Goal: Task Accomplishment & Management: Use online tool/utility

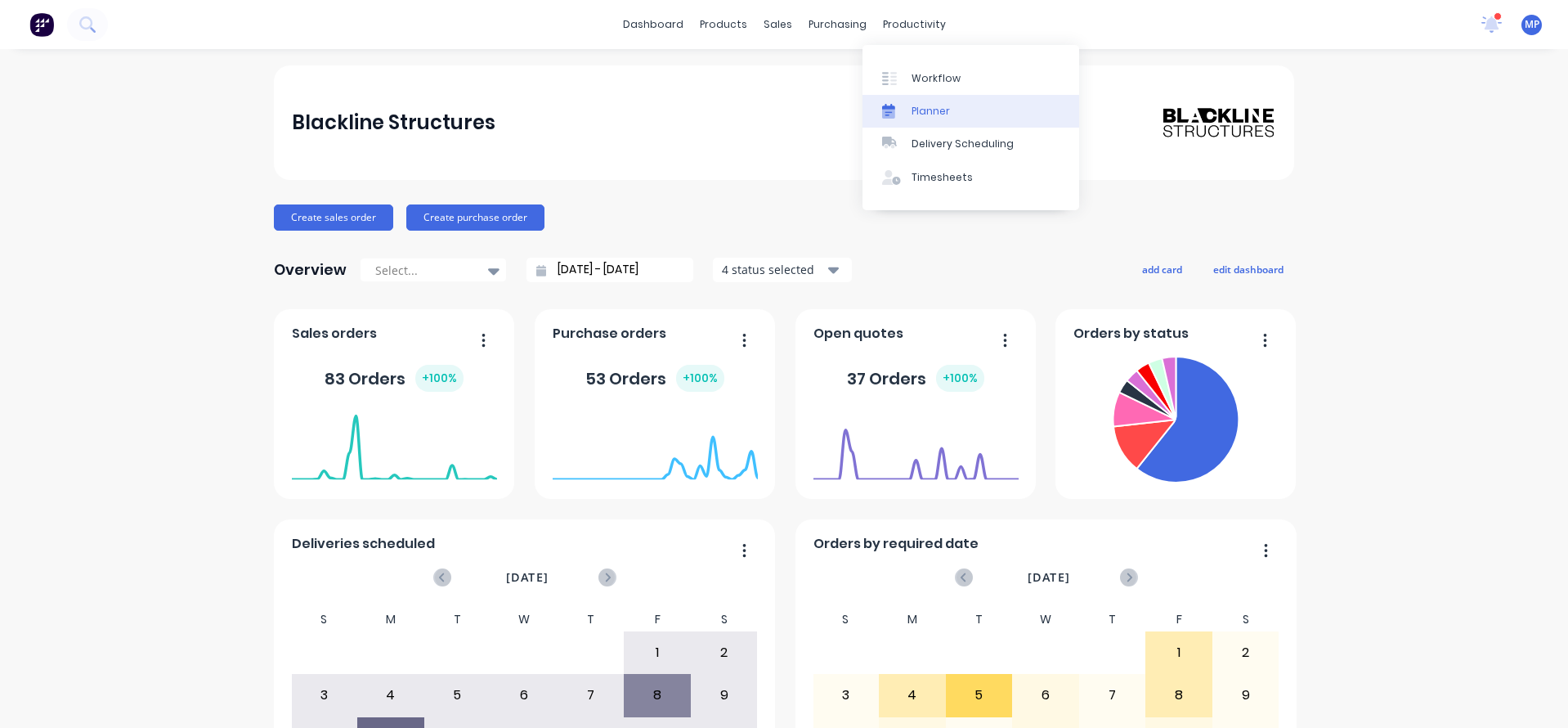
click at [944, 112] on div "Planner" at bounding box center [930, 112] width 38 height 15
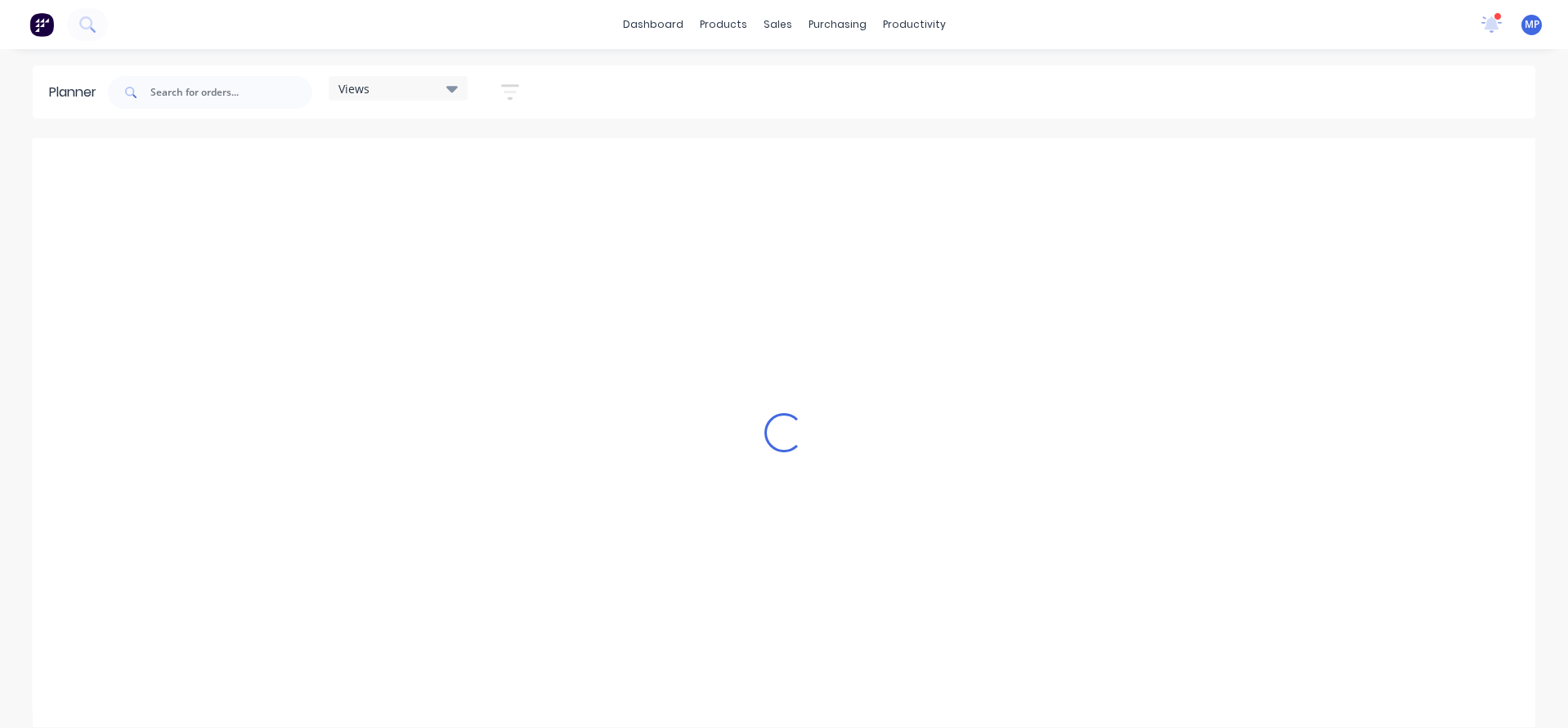
scroll to position [0, 1150]
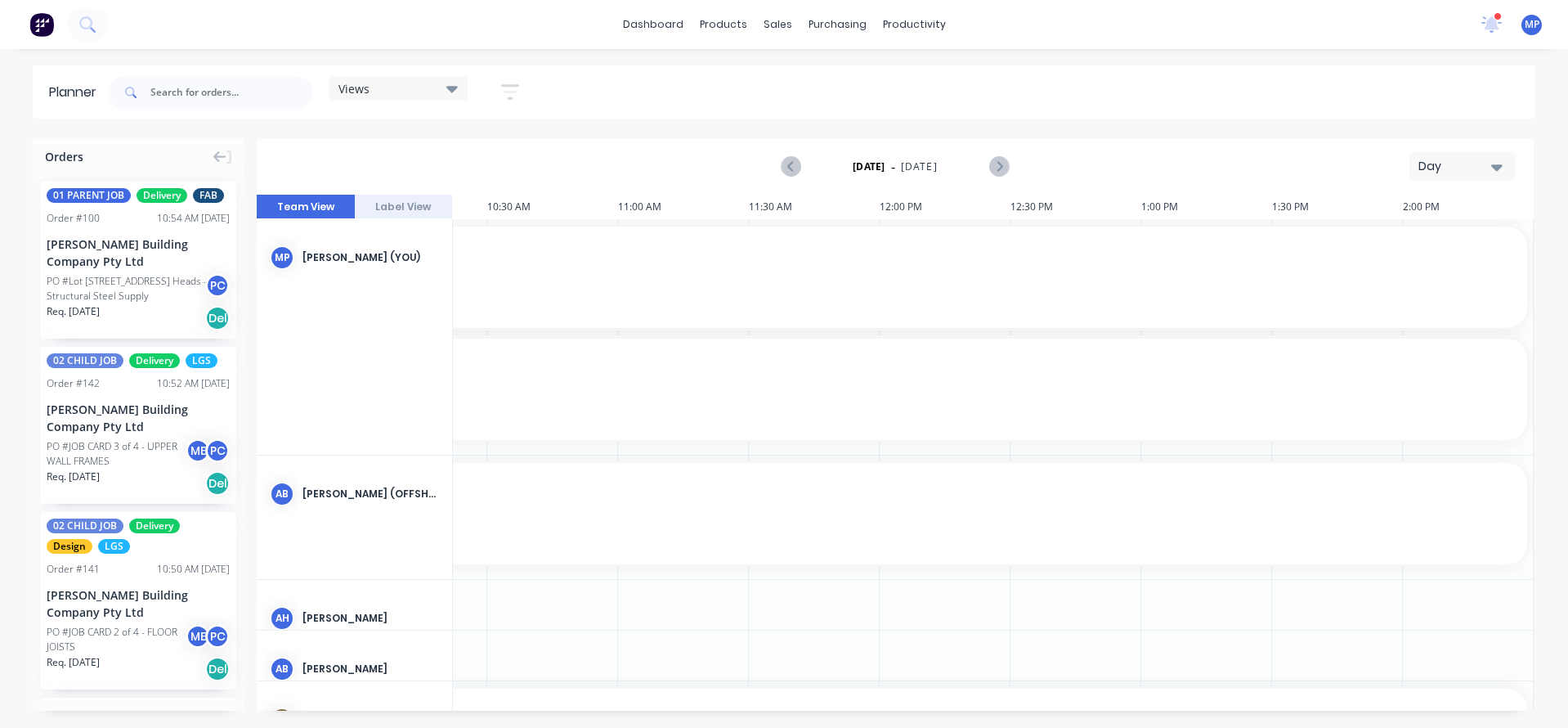
click at [384, 90] on div "Views" at bounding box center [398, 88] width 119 height 15
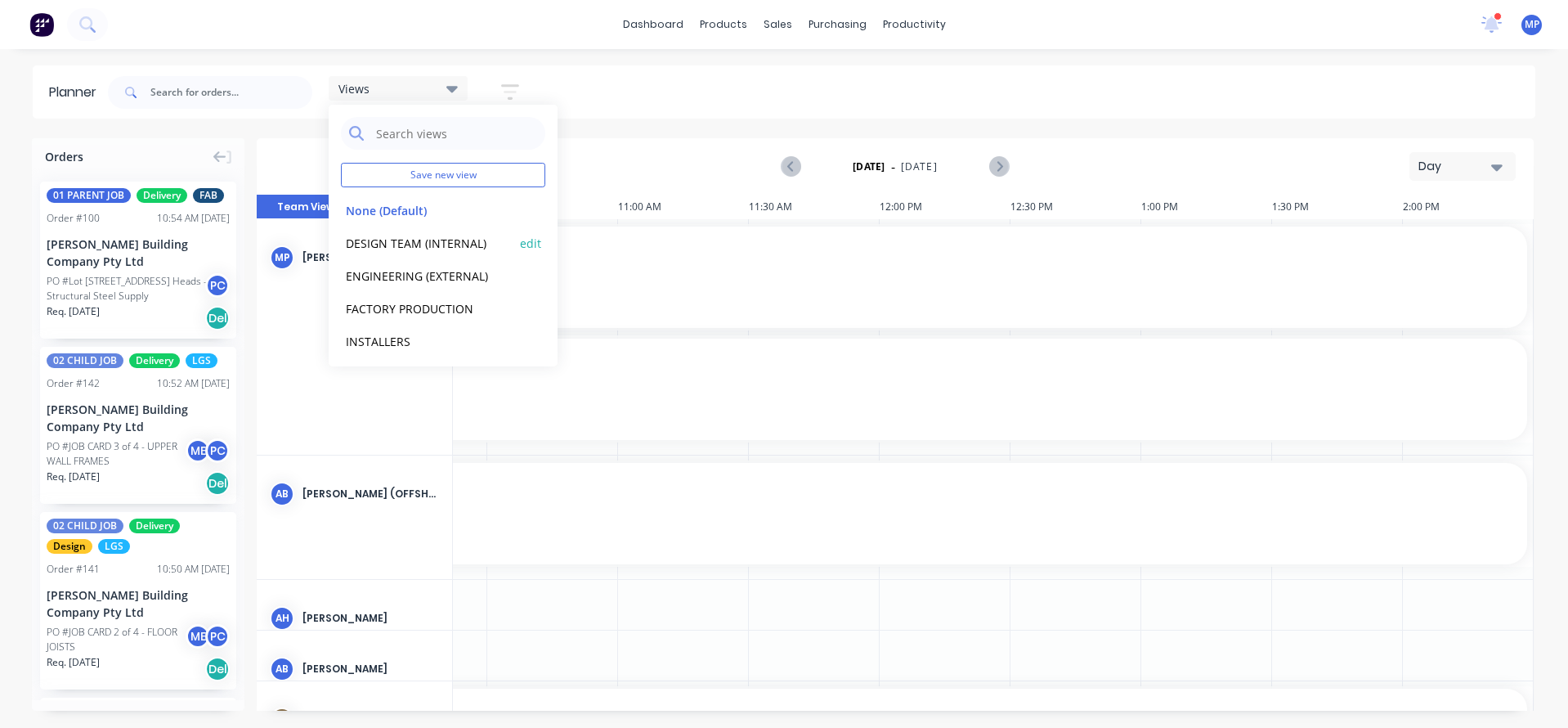
click at [390, 248] on button "DESIGN TEAM (INTERNAL)" at bounding box center [428, 243] width 174 height 19
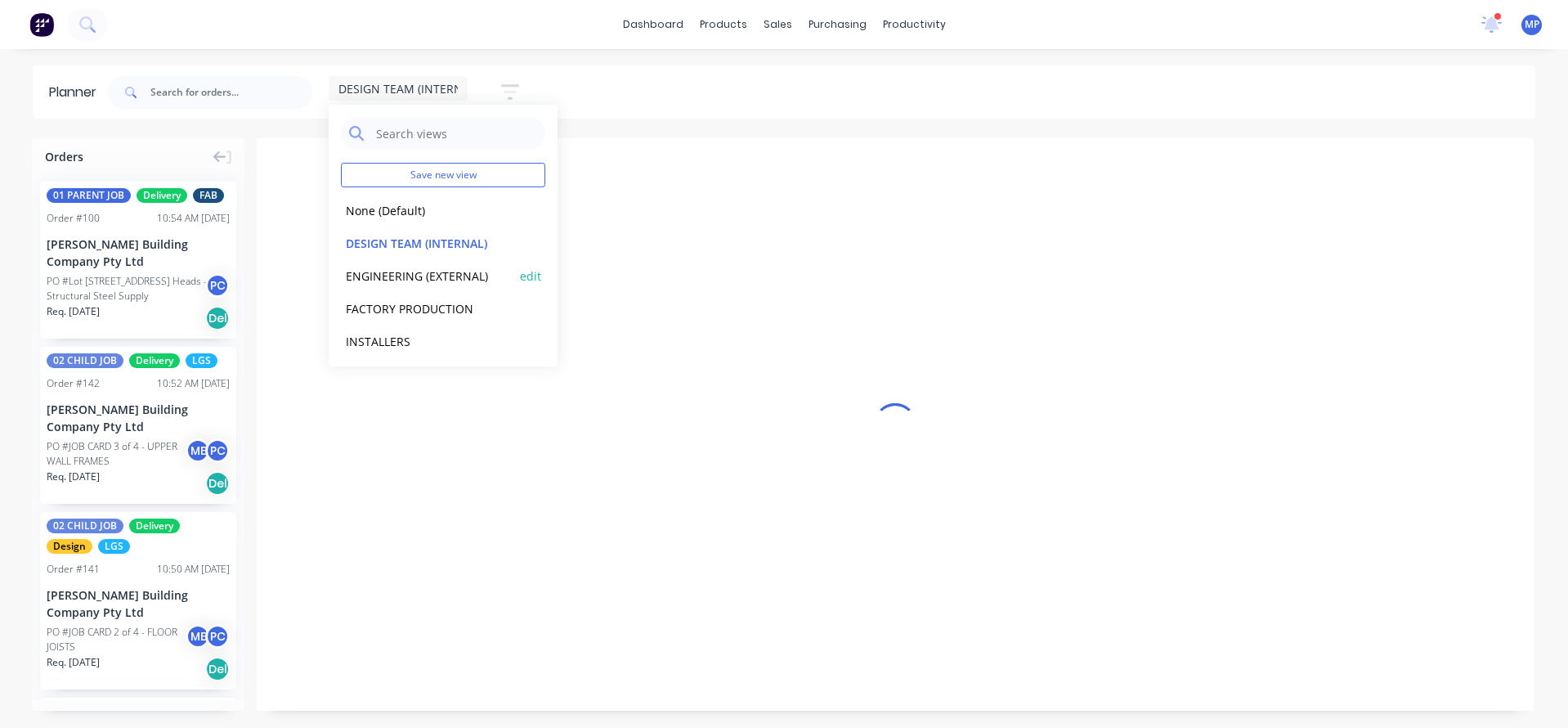
scroll to position [0, 1143]
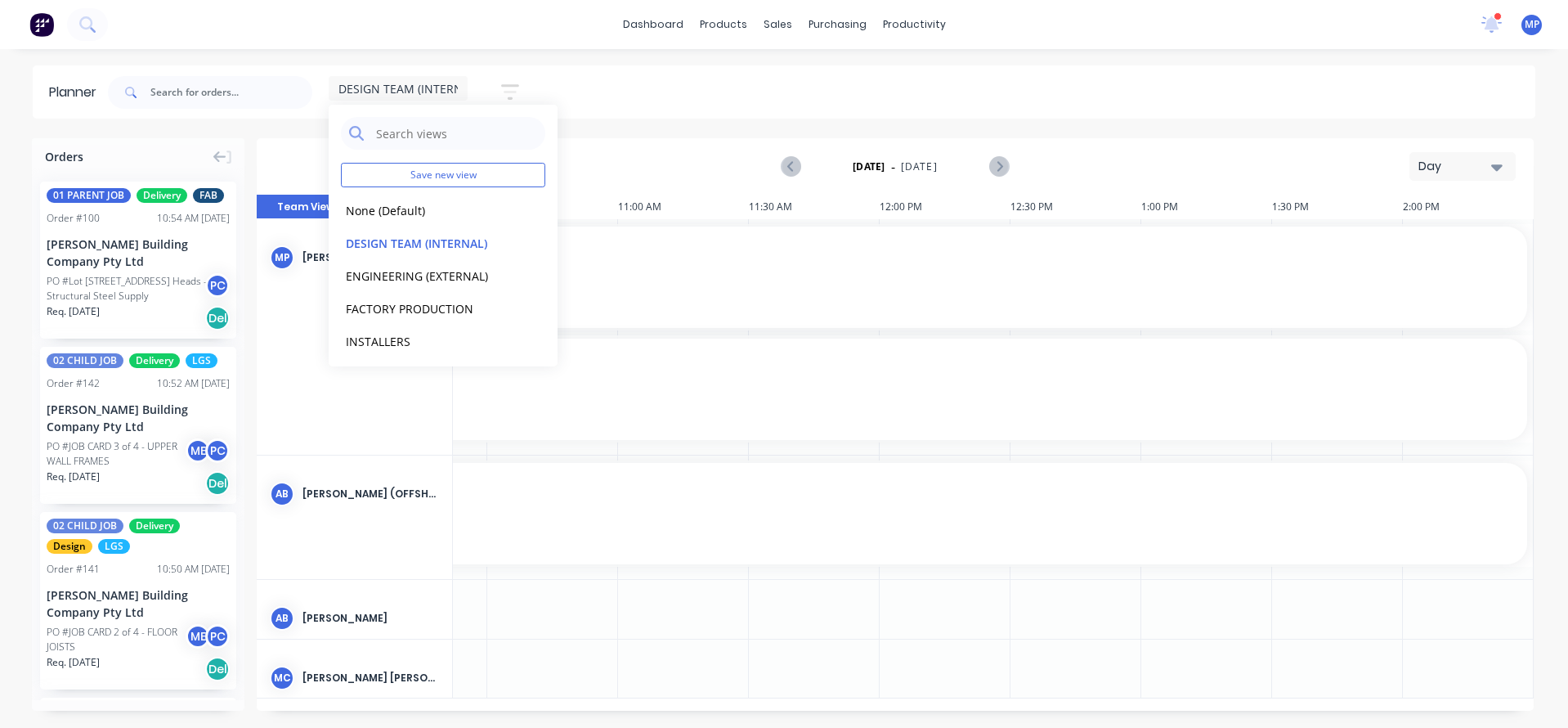
click at [1494, 171] on icon "button" at bounding box center [1496, 166] width 11 height 18
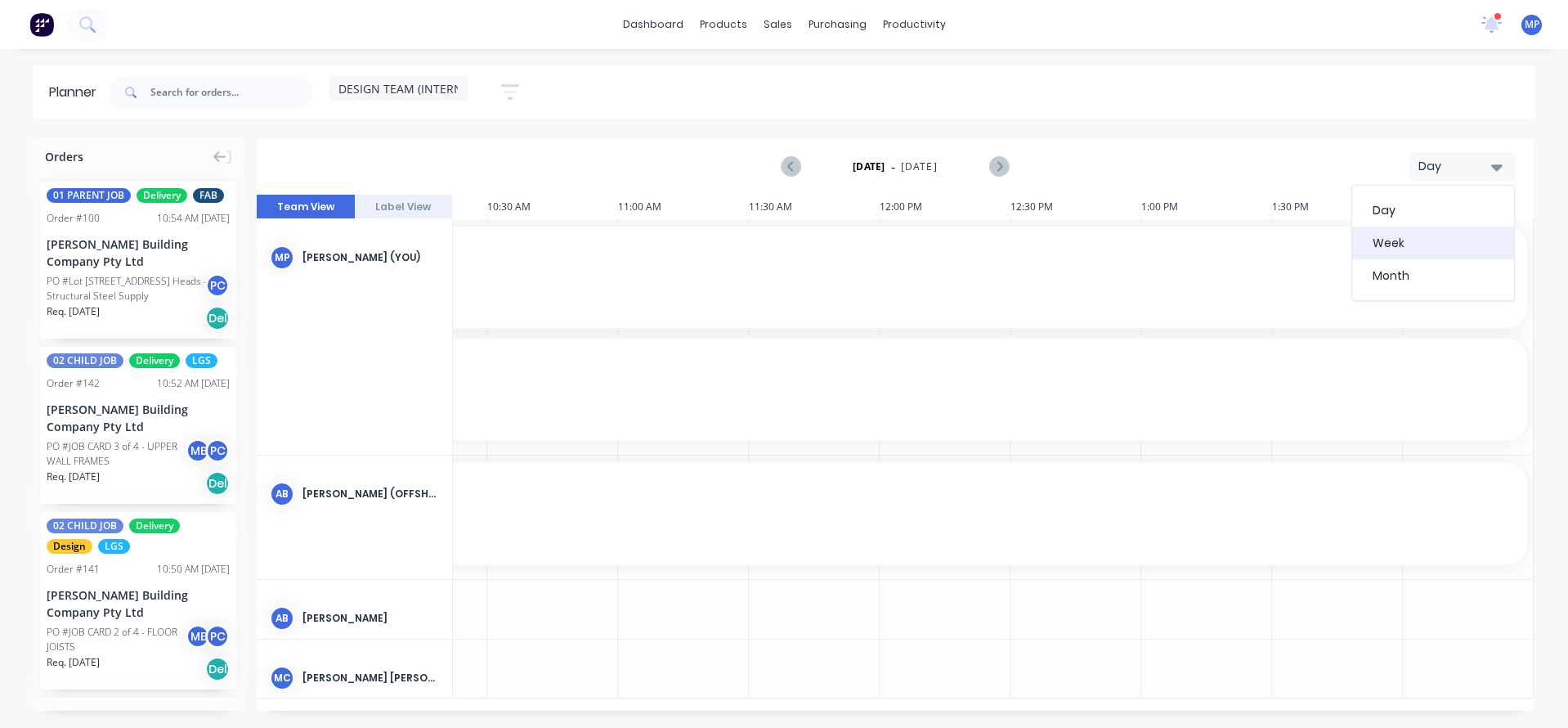
click at [1424, 247] on div "Week" at bounding box center [1433, 243] width 162 height 33
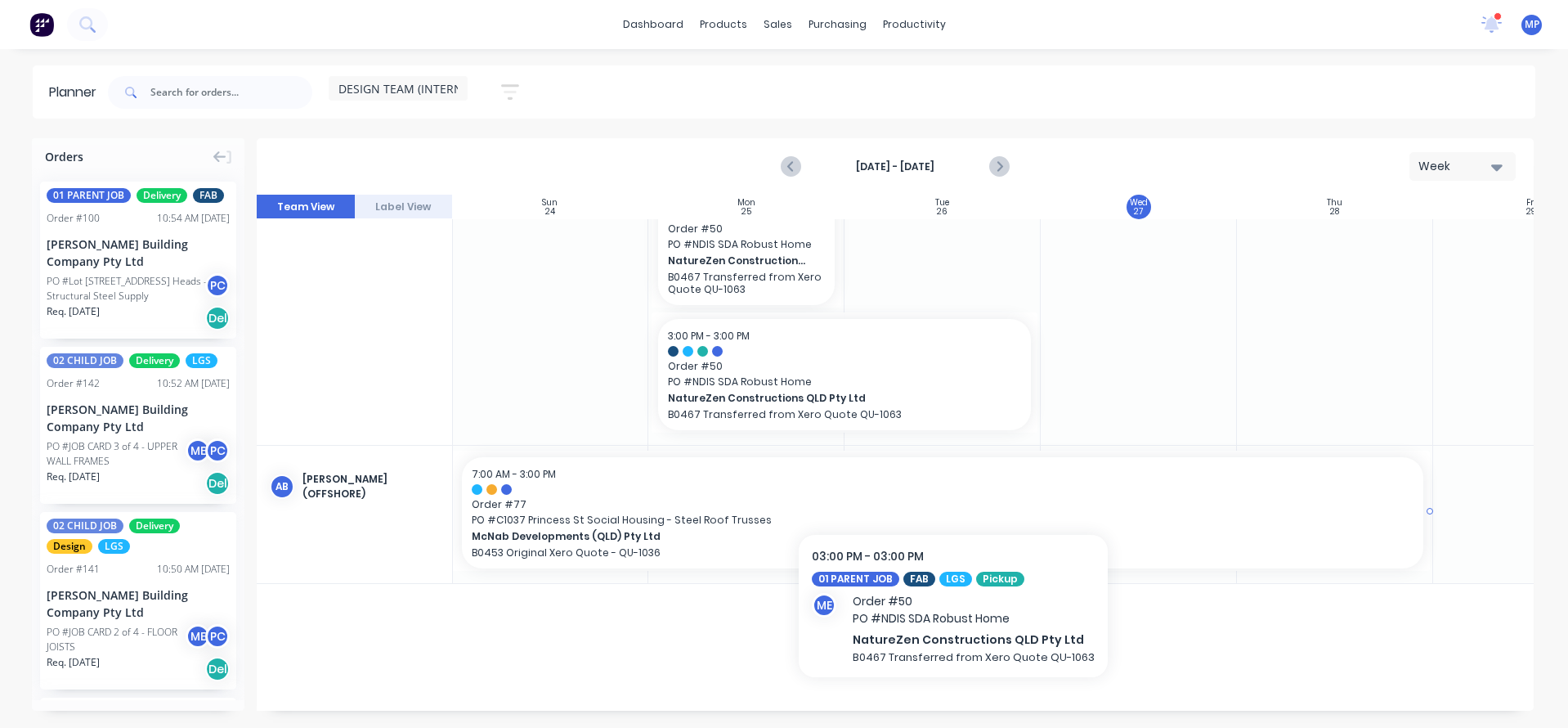
scroll to position [491, 1]
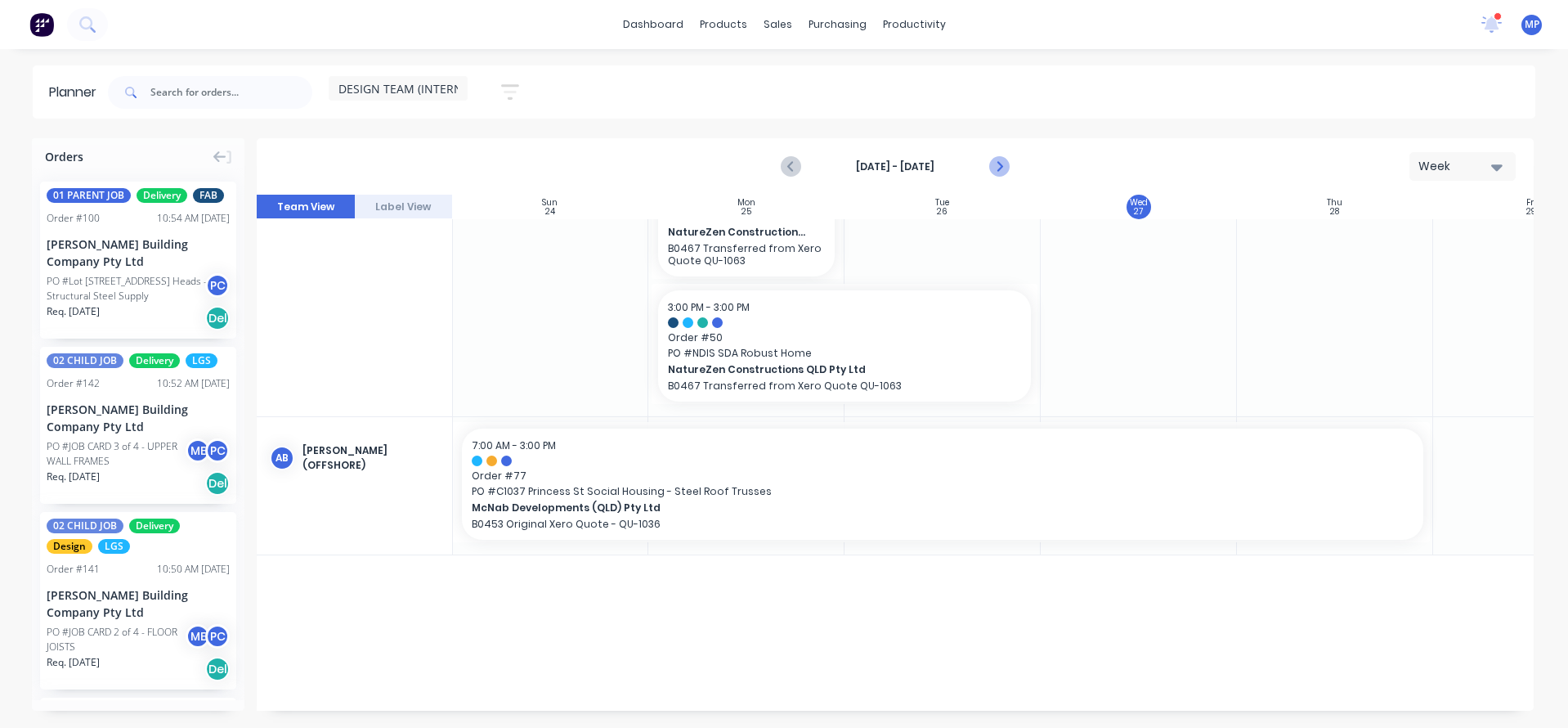
click at [1000, 165] on icon "Next page" at bounding box center [998, 166] width 7 height 13
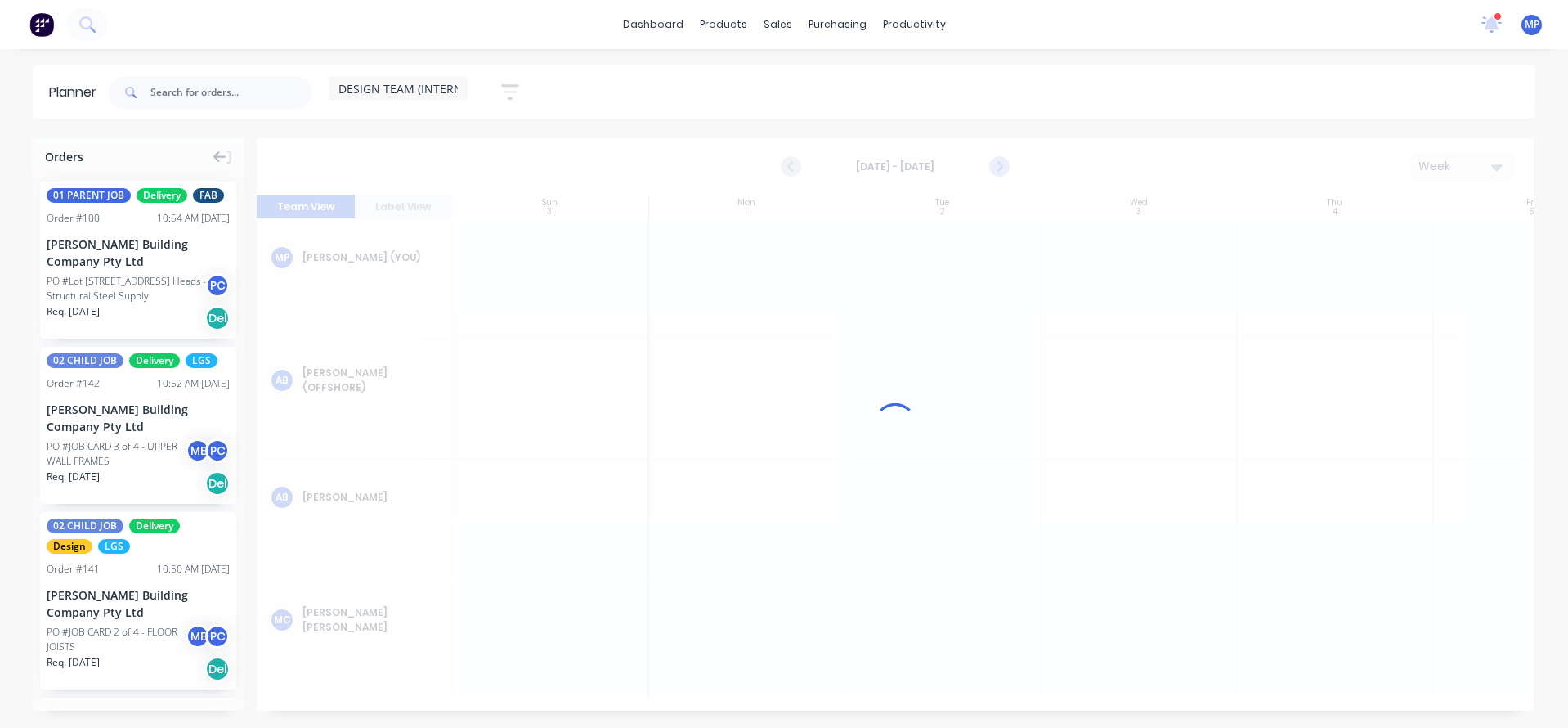
scroll to position [0, 1]
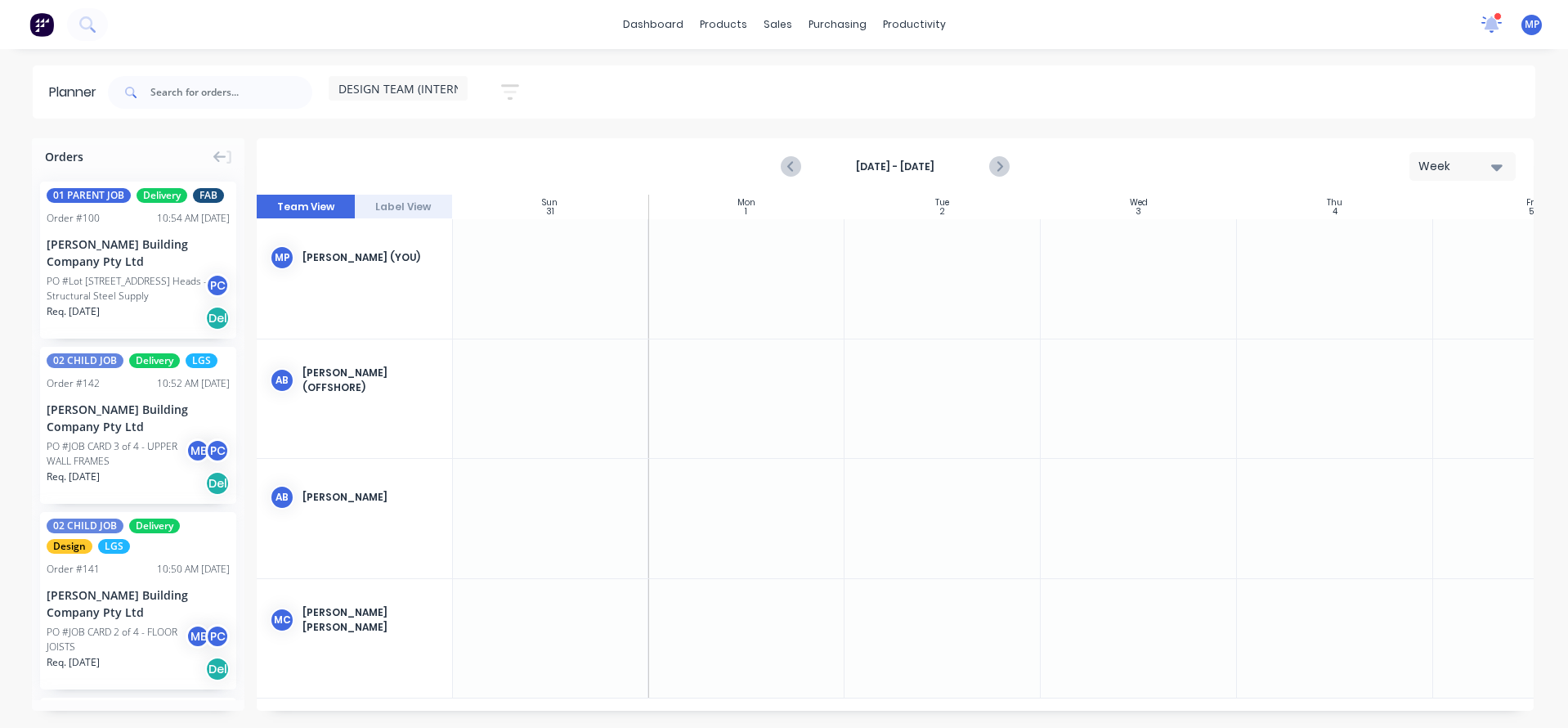
click at [1492, 27] on icon at bounding box center [1491, 22] width 17 height 16
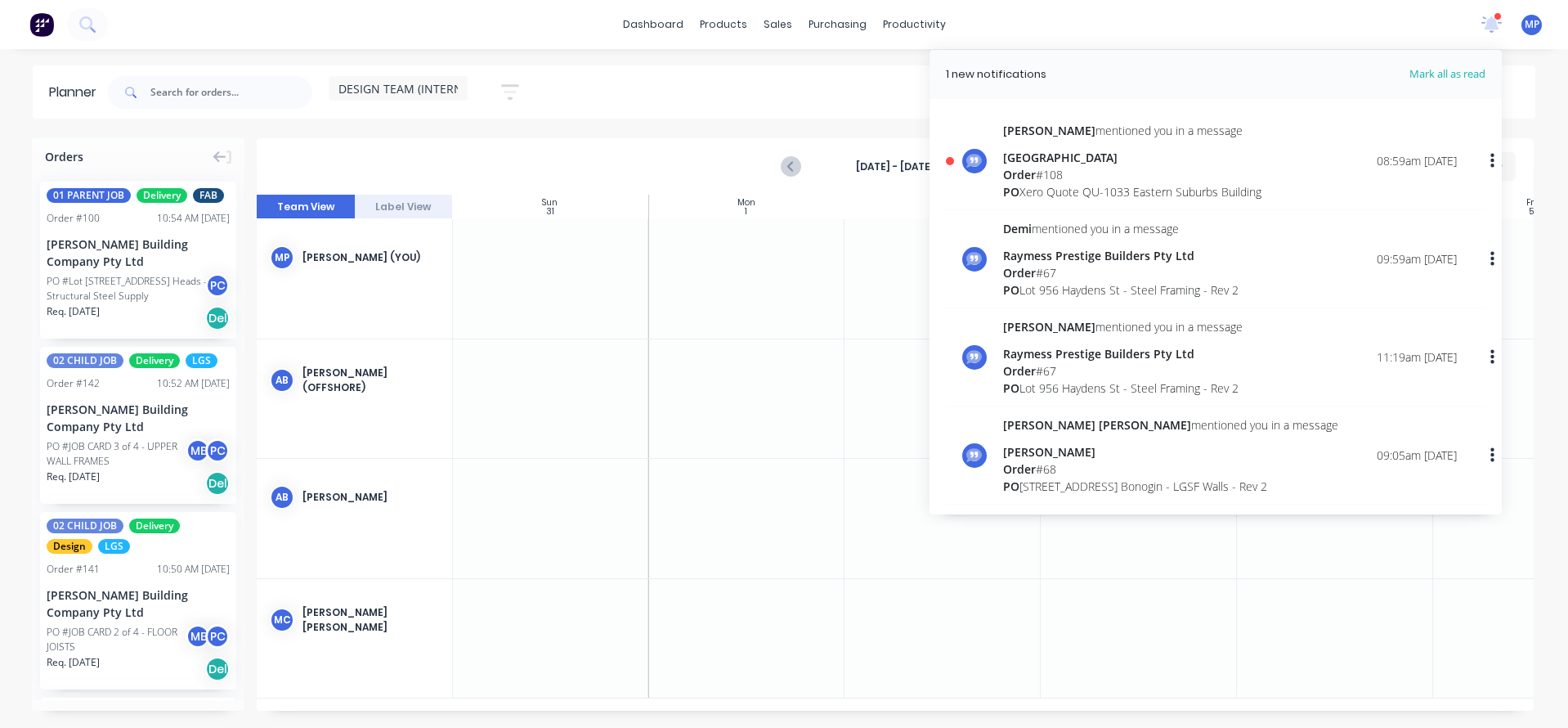
click at [1124, 177] on div "Order # 108" at bounding box center [1132, 175] width 258 height 17
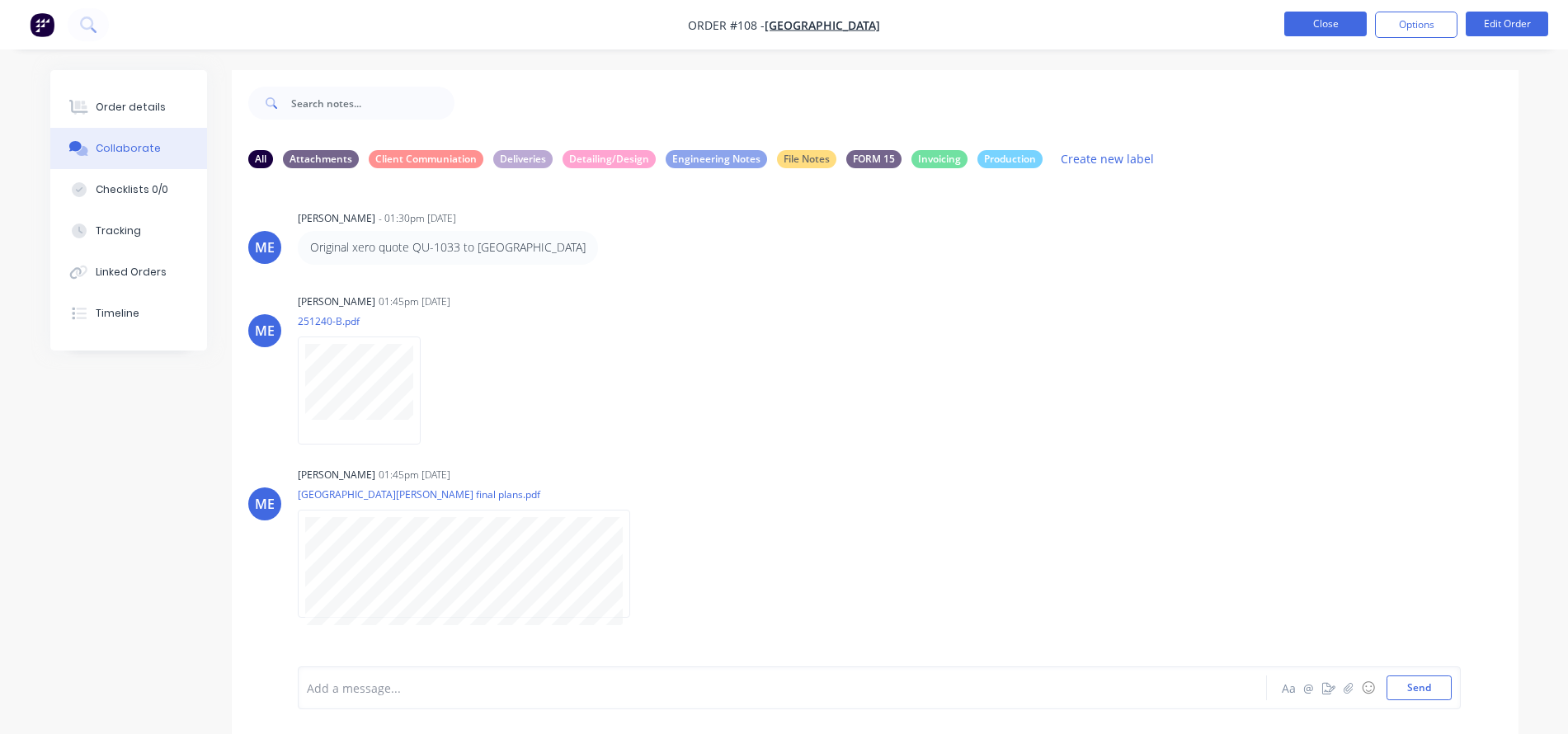
click at [1327, 18] on button "Close" at bounding box center [1325, 23] width 83 height 24
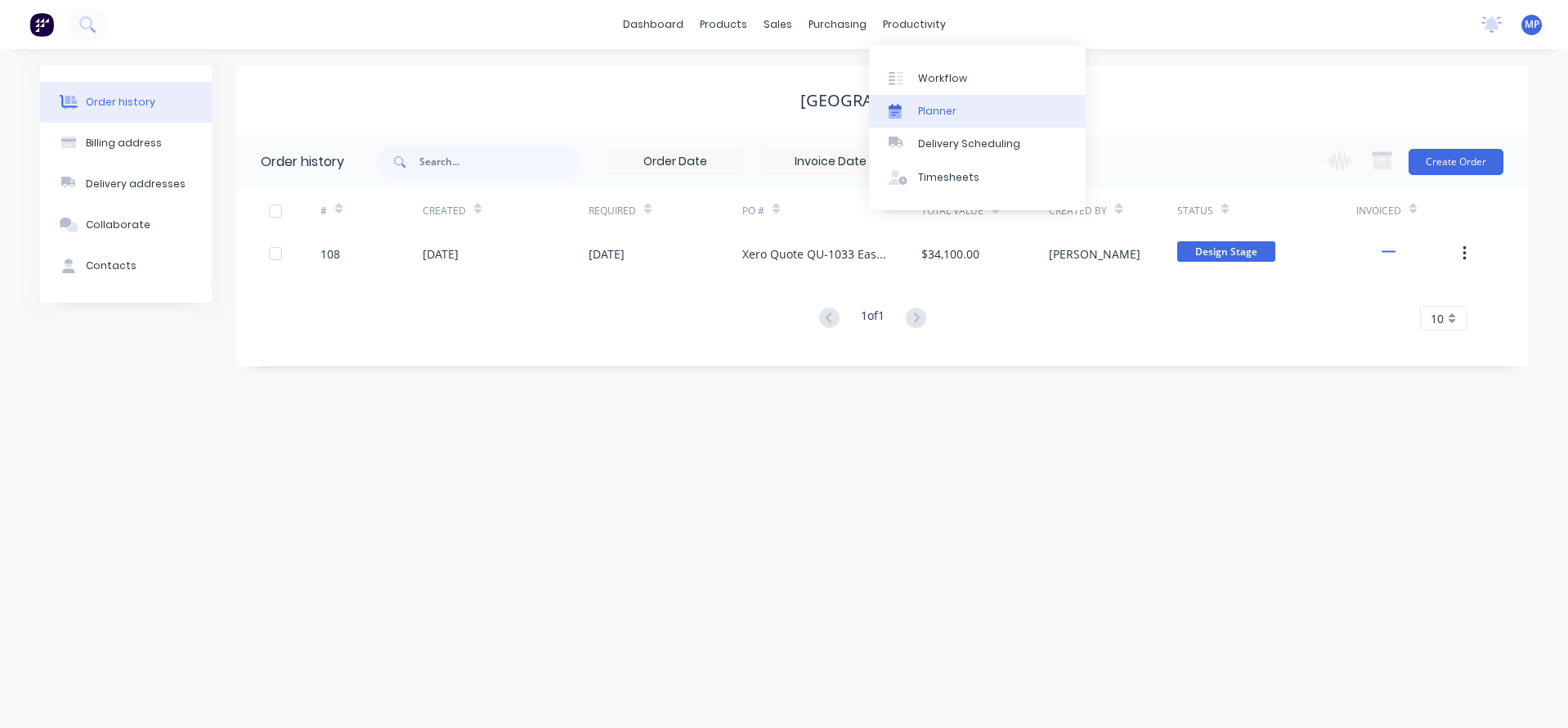
click at [924, 111] on div "Planner" at bounding box center [937, 112] width 38 height 15
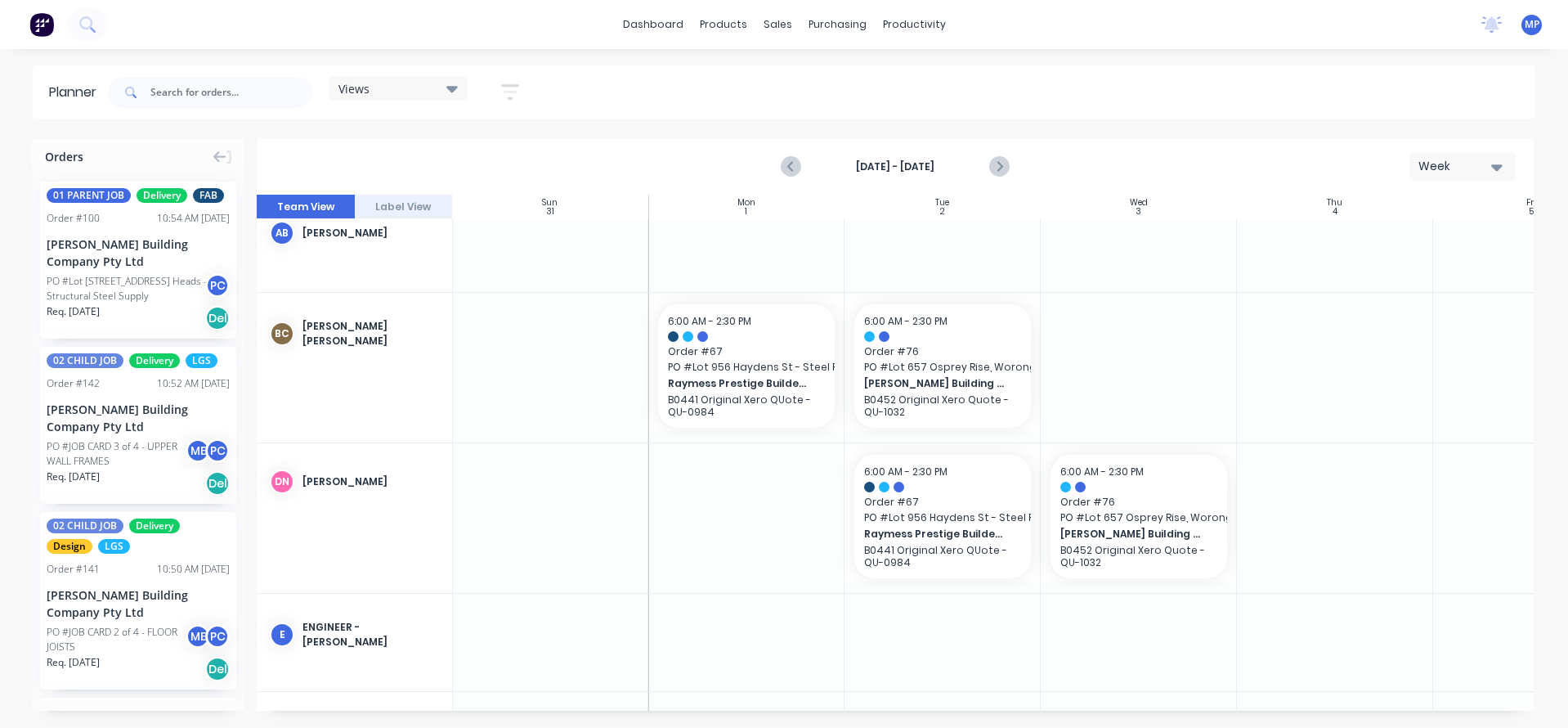
scroll to position [327, 1]
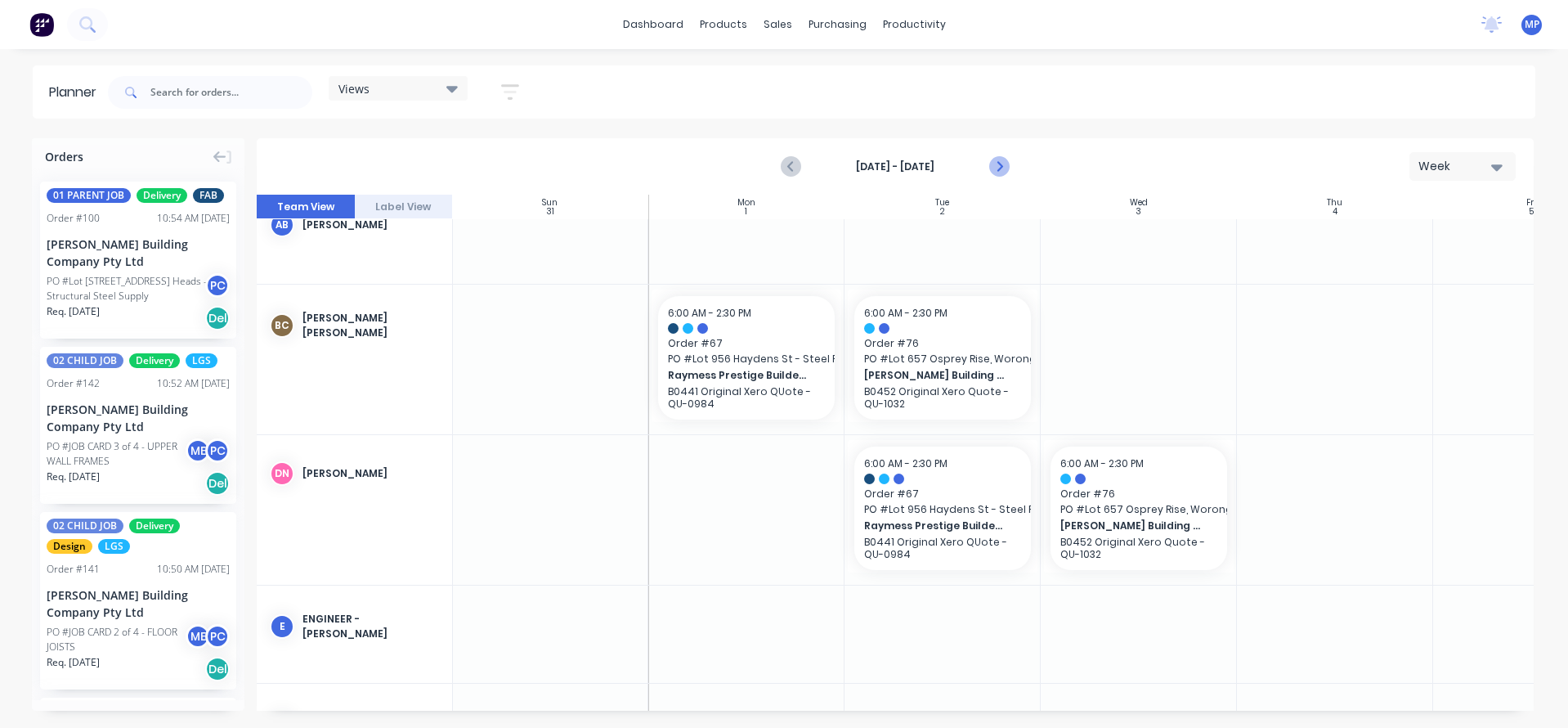
click at [1004, 166] on icon "Next page" at bounding box center [998, 166] width 20 height 20
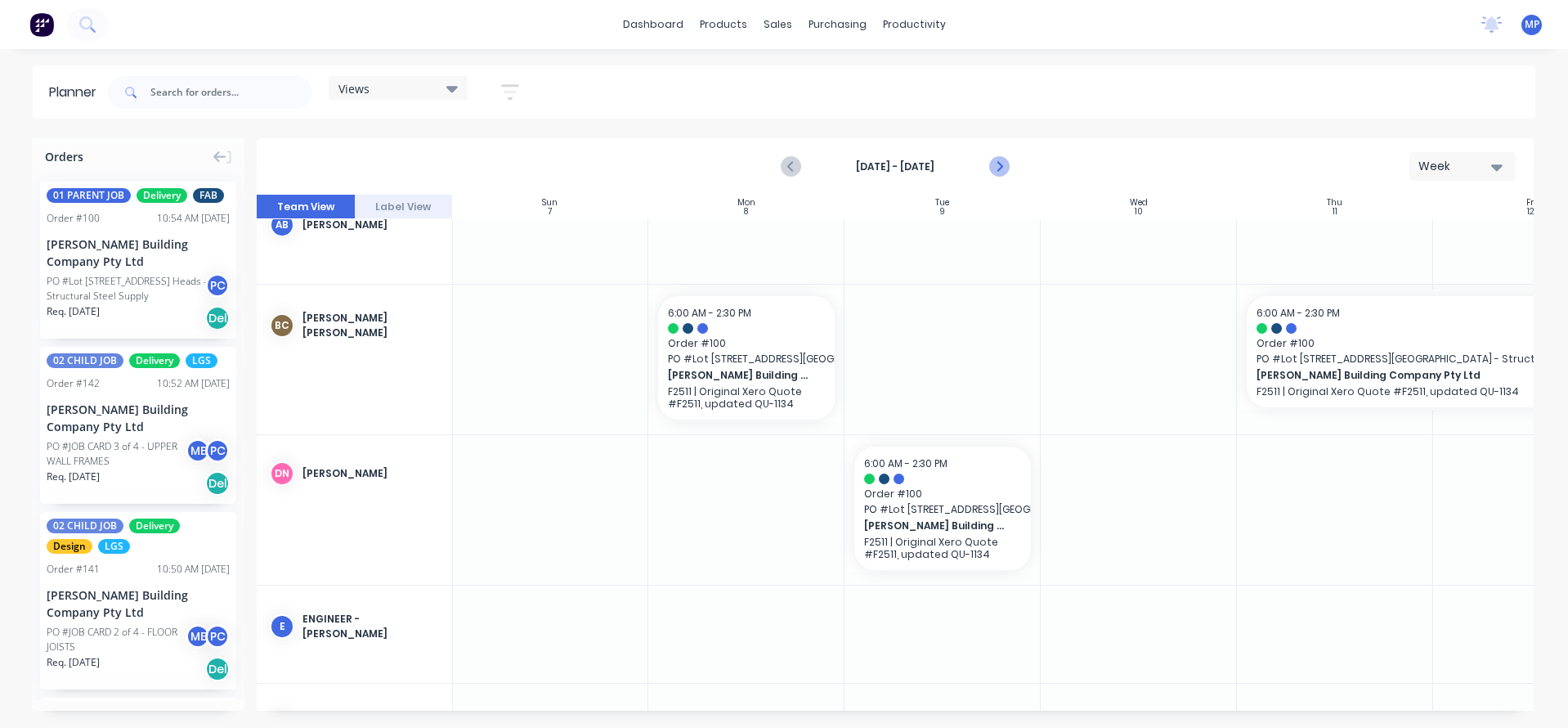
click at [1004, 166] on icon "Next page" at bounding box center [998, 166] width 20 height 20
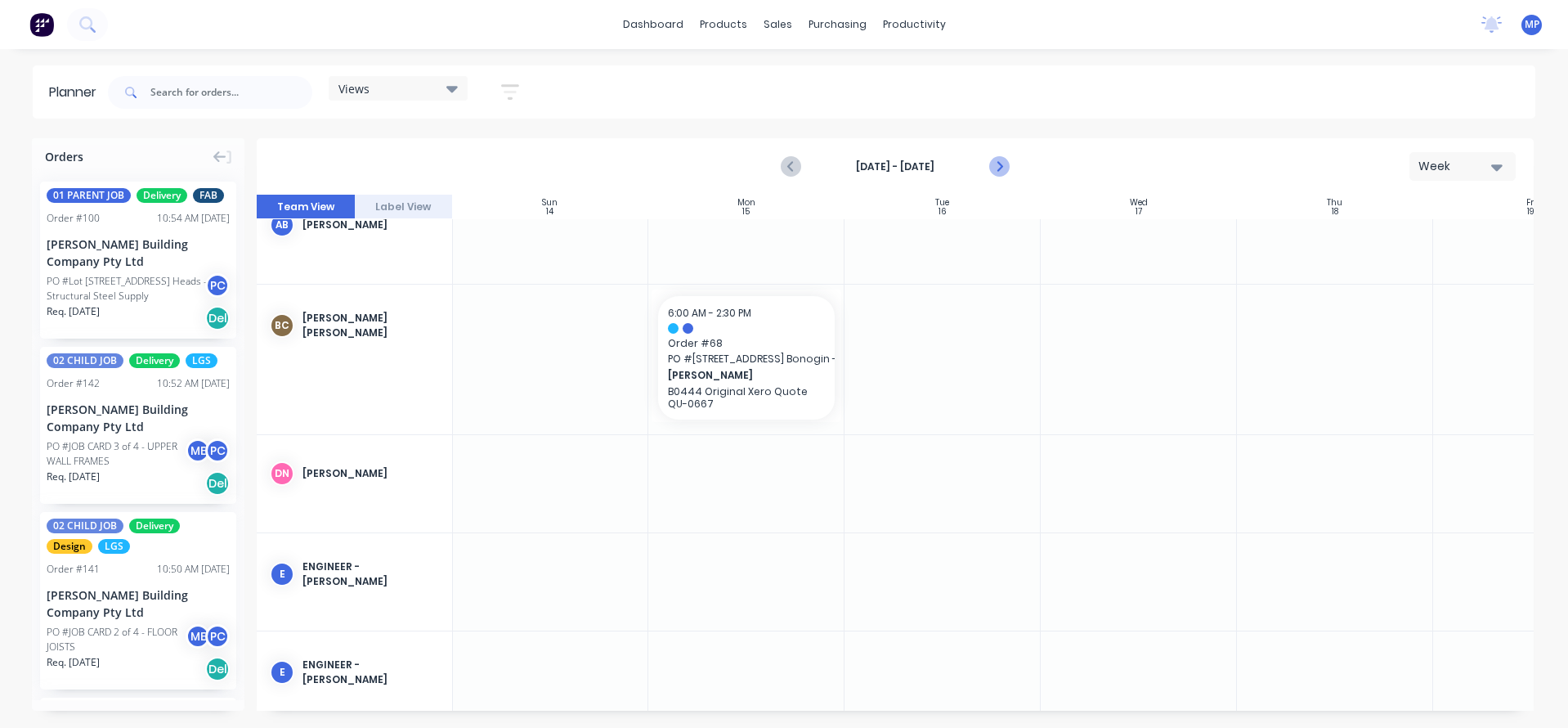
click at [1004, 166] on icon "Next page" at bounding box center [998, 166] width 20 height 20
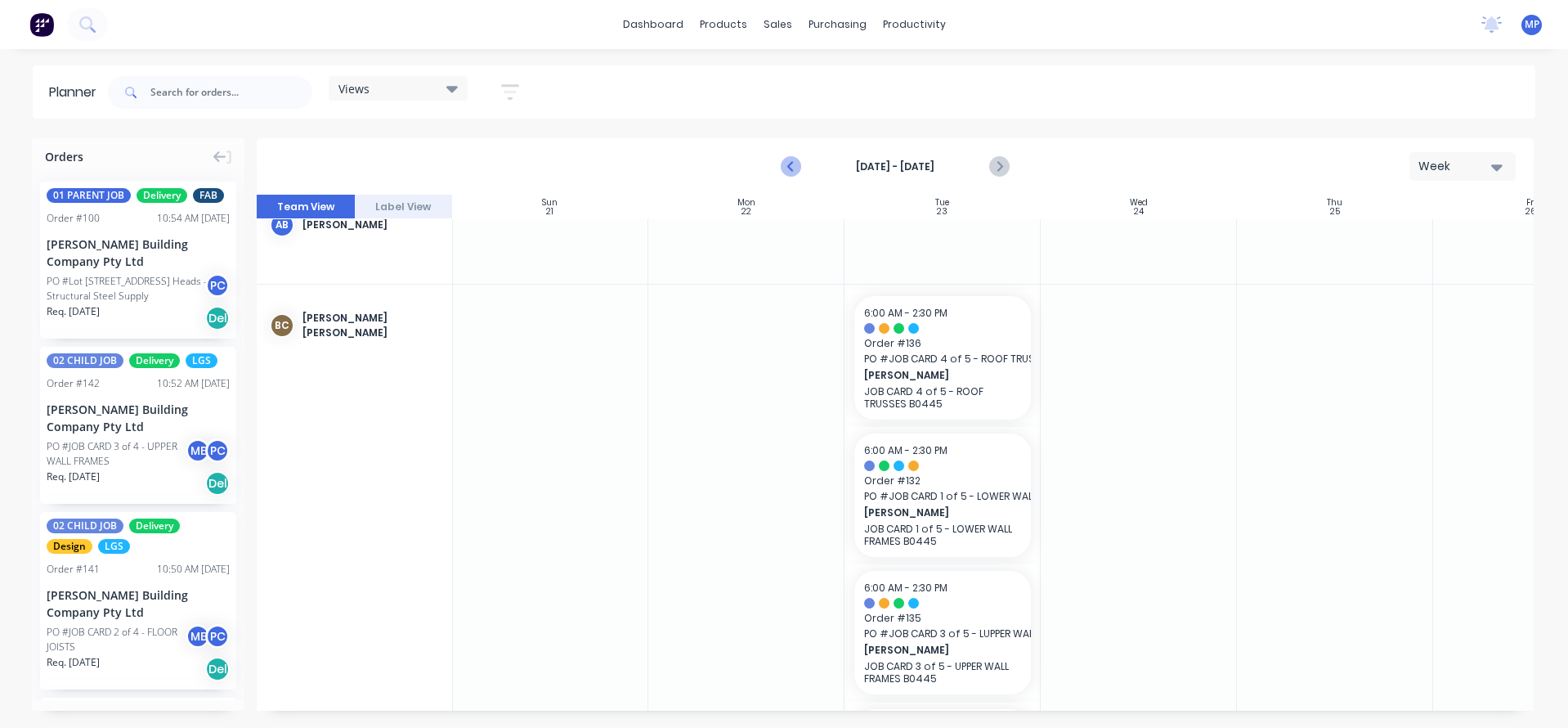
click at [785, 173] on icon "Previous page" at bounding box center [792, 166] width 20 height 20
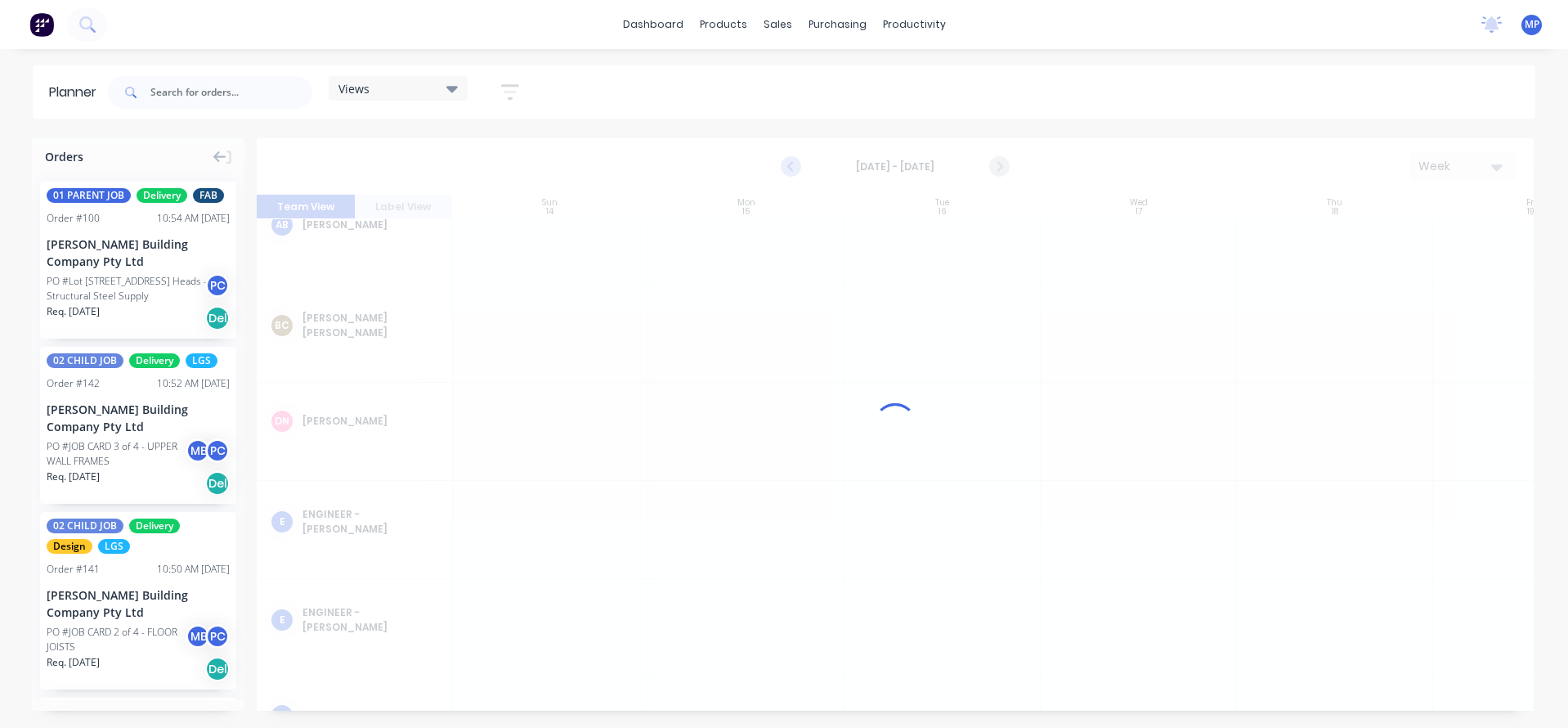
click at [785, 173] on icon "Previous page" at bounding box center [792, 166] width 20 height 20
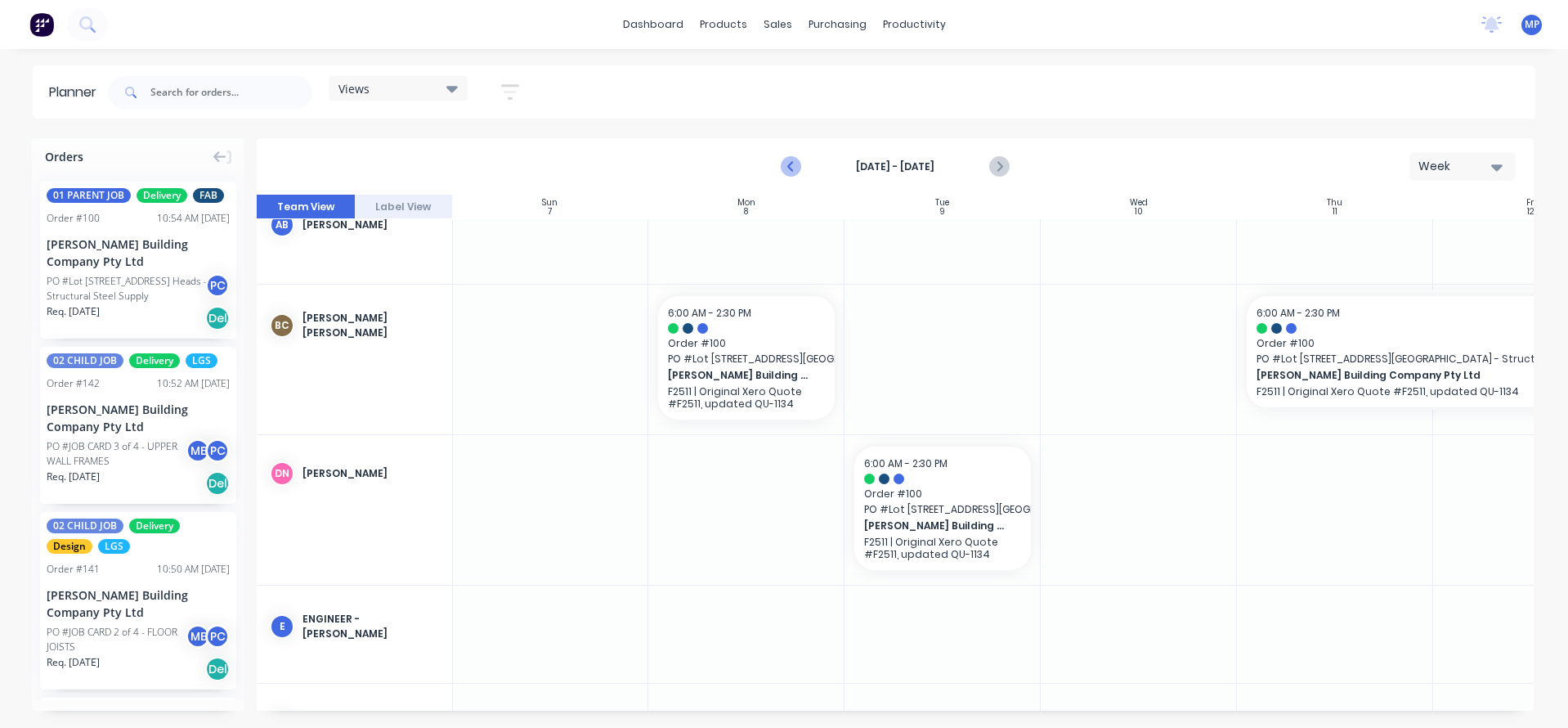
click at [785, 172] on icon "Previous page" at bounding box center [792, 166] width 20 height 20
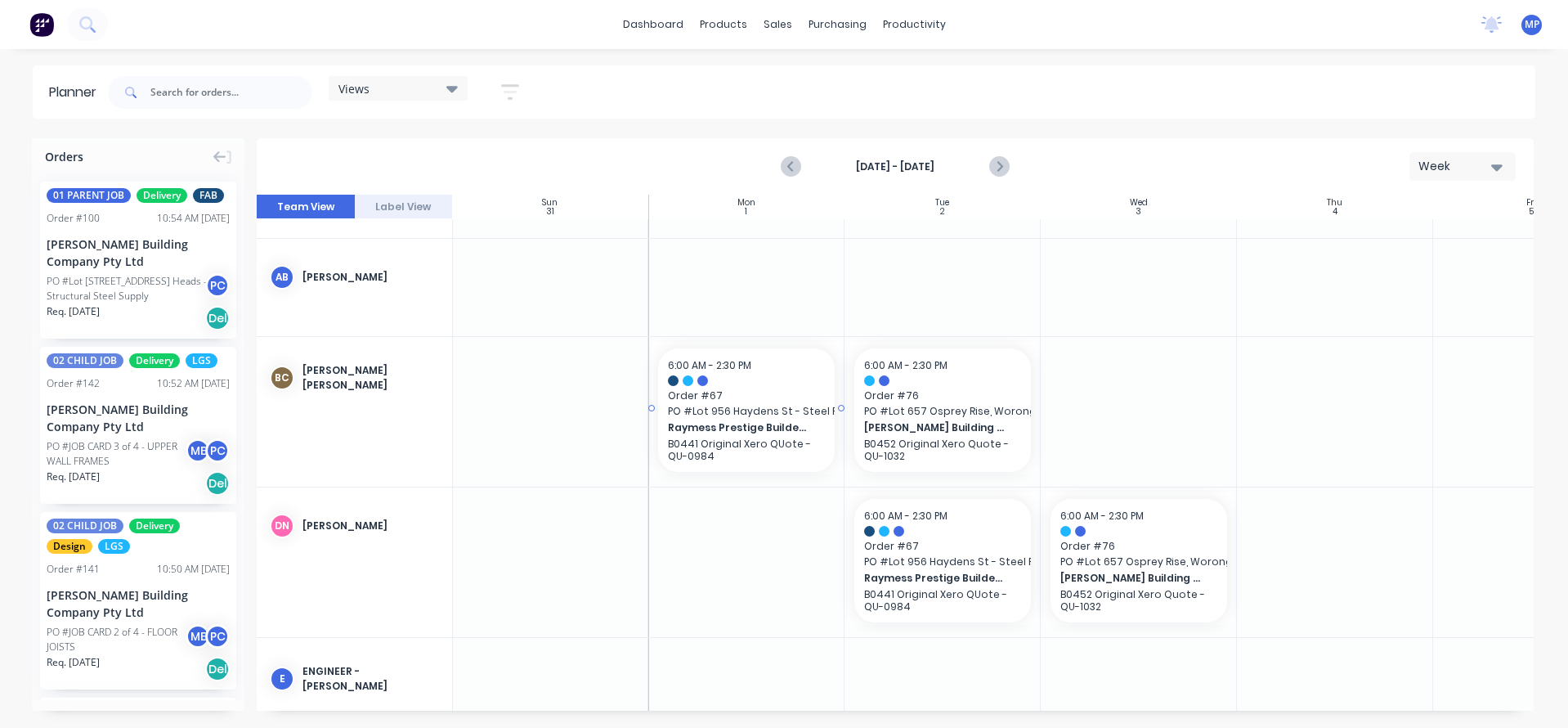
scroll to position [245, 1]
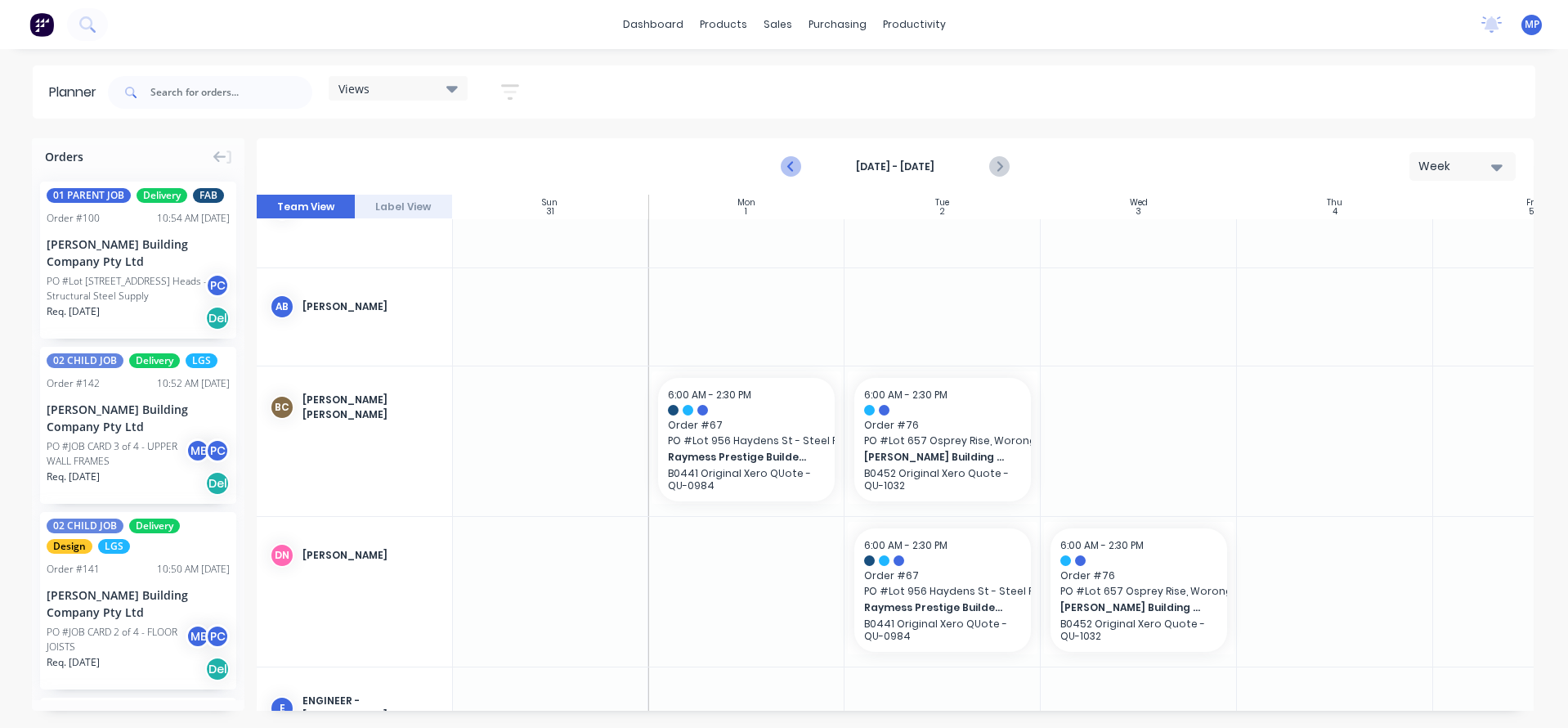
click at [797, 164] on icon "Previous page" at bounding box center [792, 166] width 20 height 20
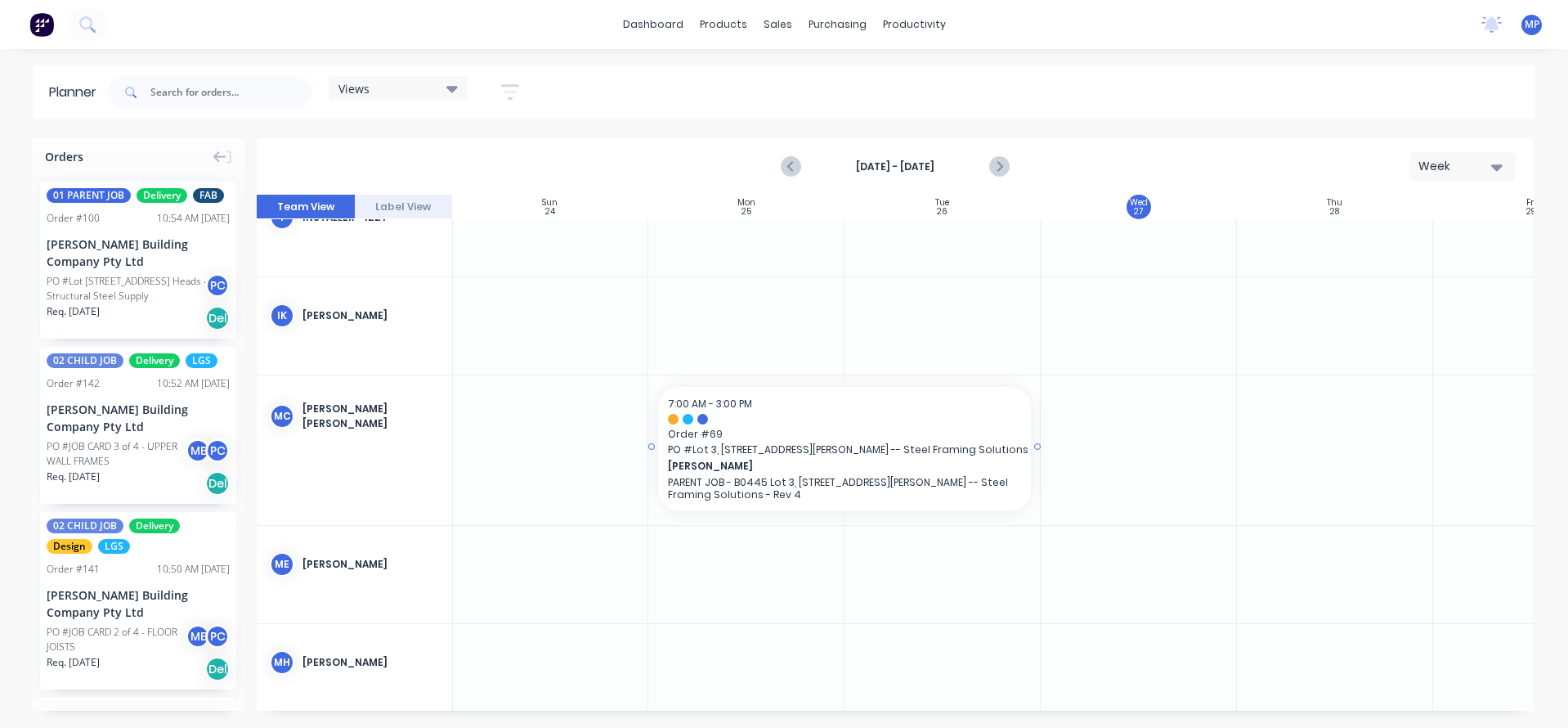
scroll to position [2737, 1]
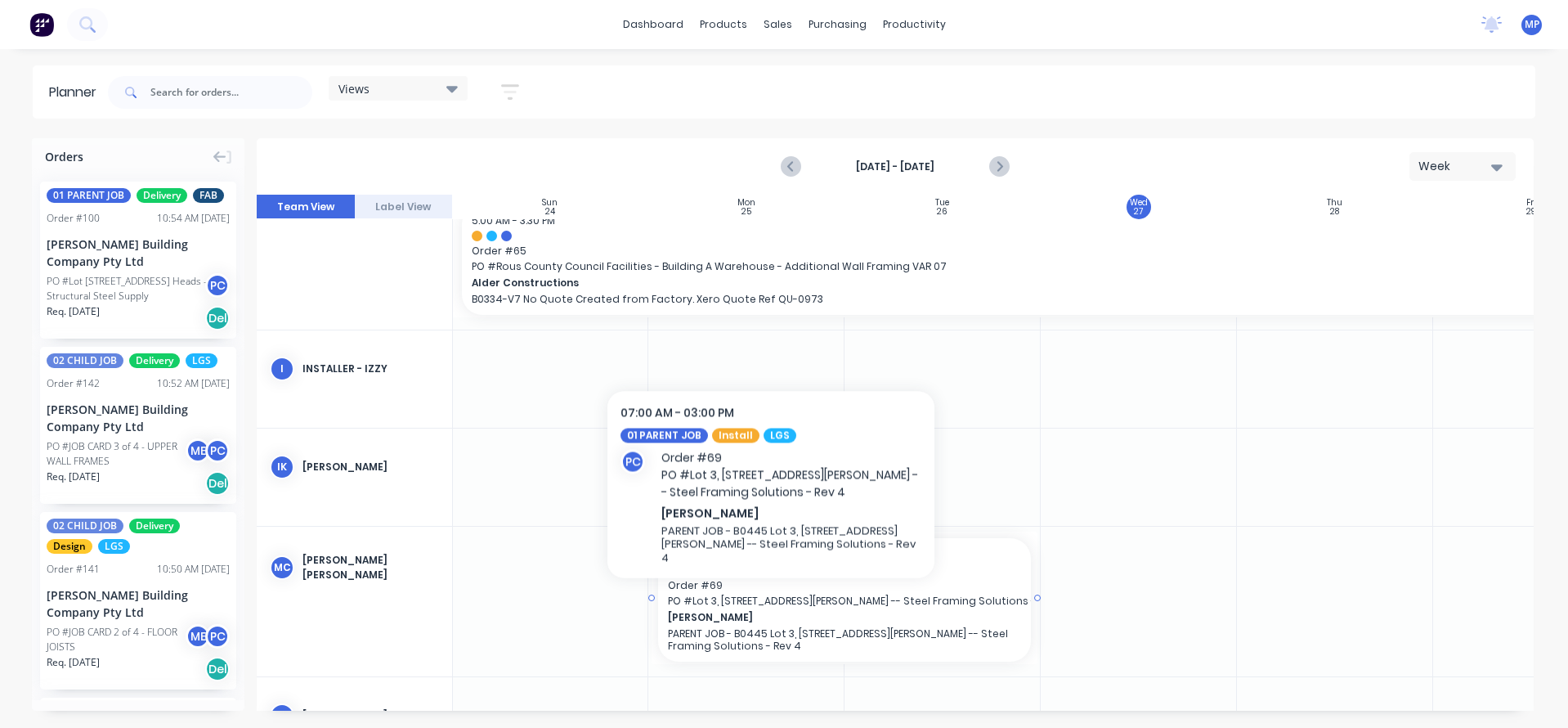
click at [773, 591] on span "Order # 69" at bounding box center [845, 586] width 353 height 15
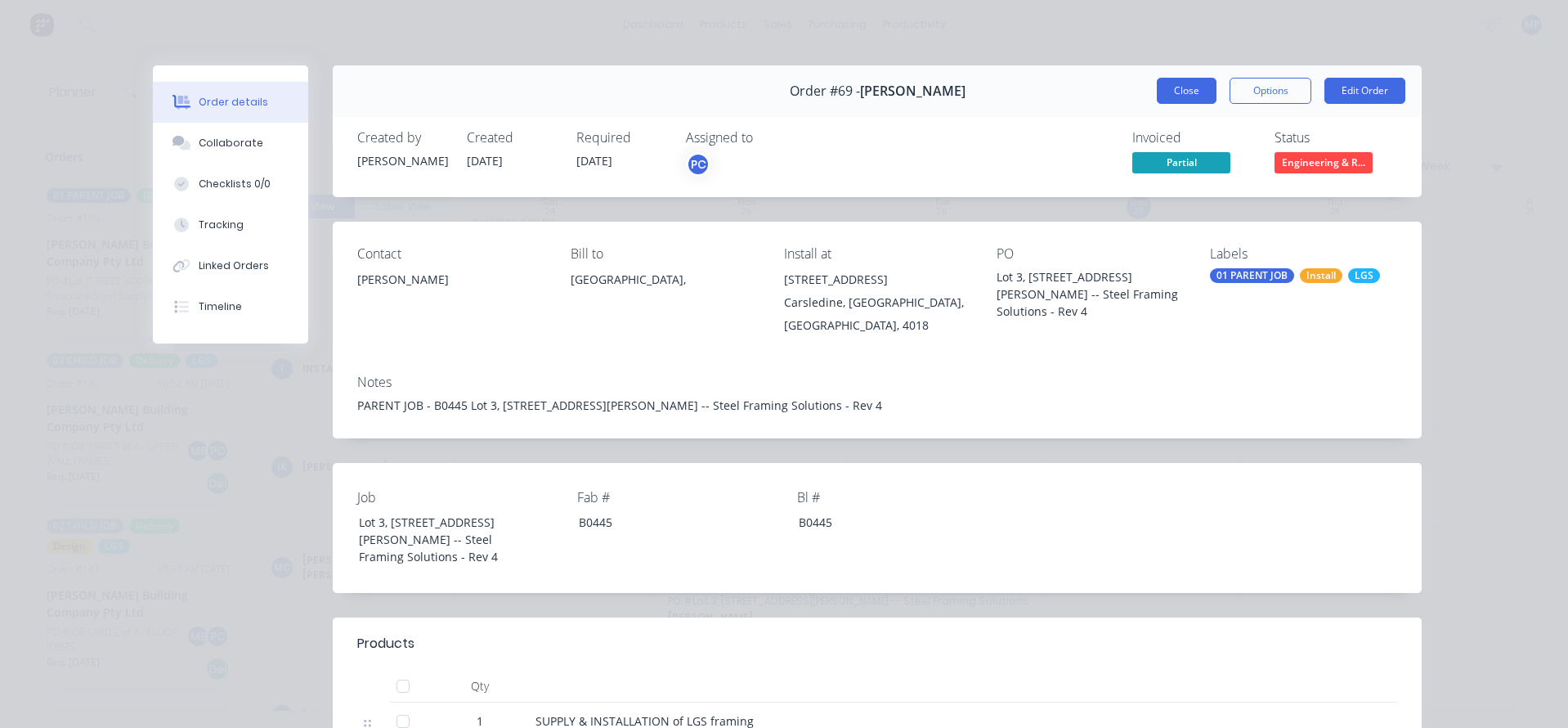
click at [1185, 92] on button "Close" at bounding box center [1186, 91] width 59 height 26
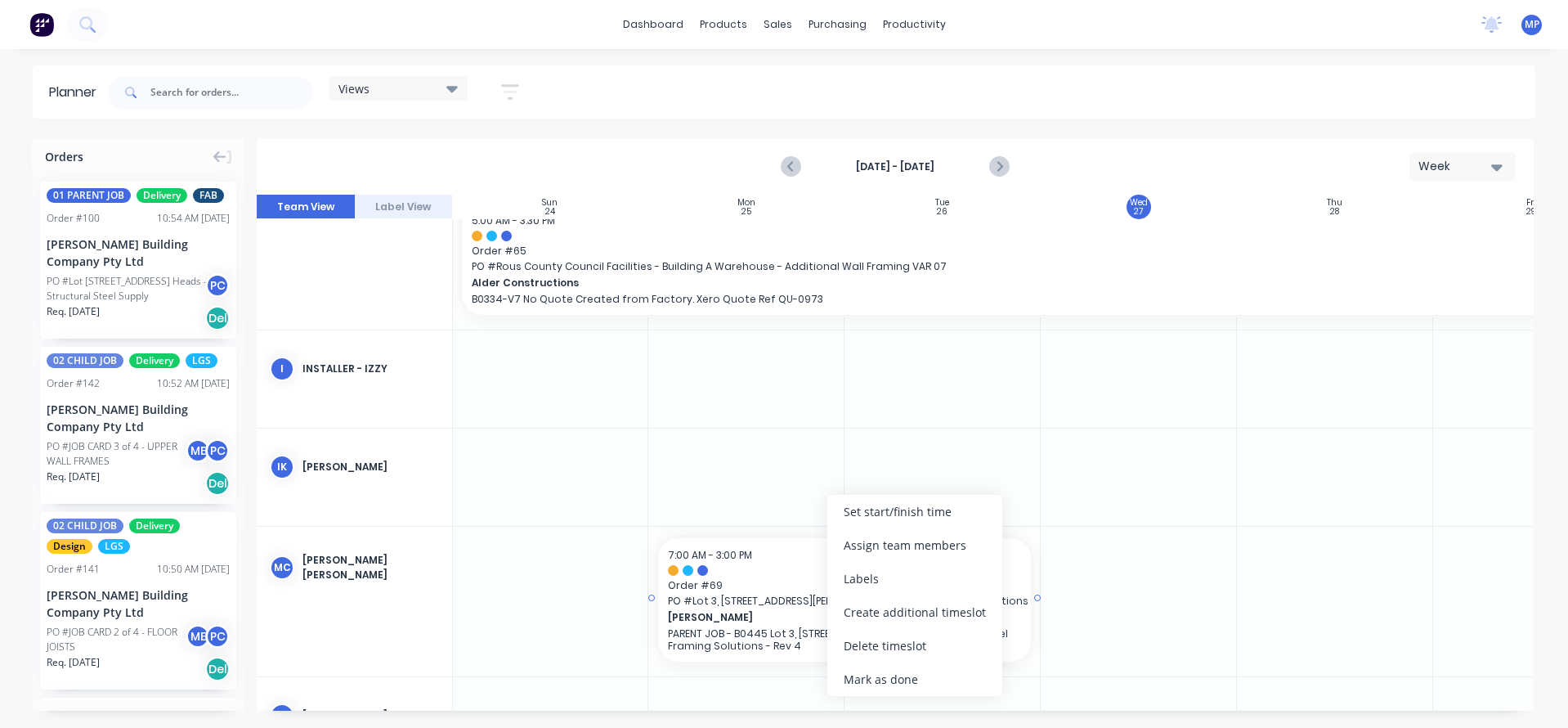
scroll to position [2819, 1]
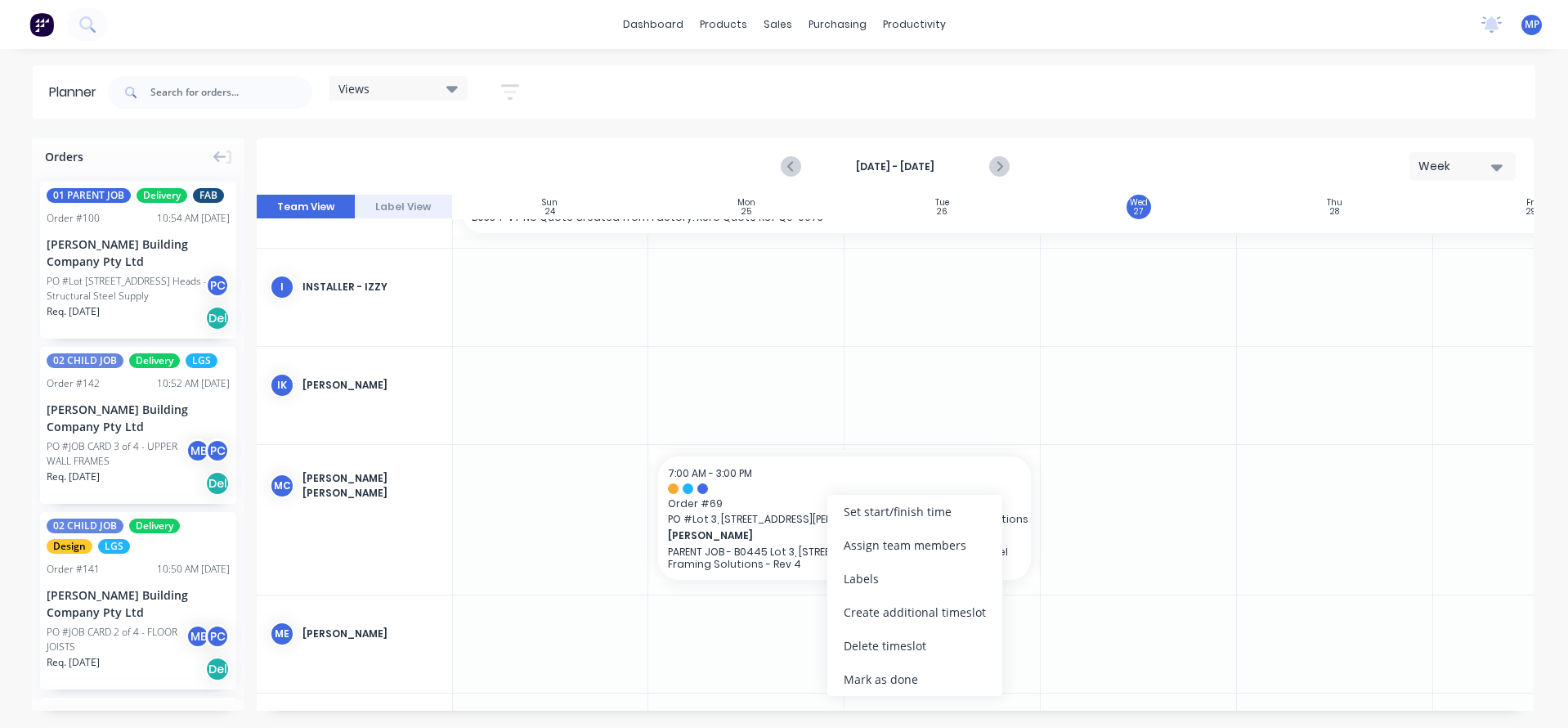
click at [1122, 478] on div at bounding box center [1139, 519] width 196 height 150
click at [816, 467] on div "7:00 AM - 3:00 PM" at bounding box center [845, 473] width 353 height 15
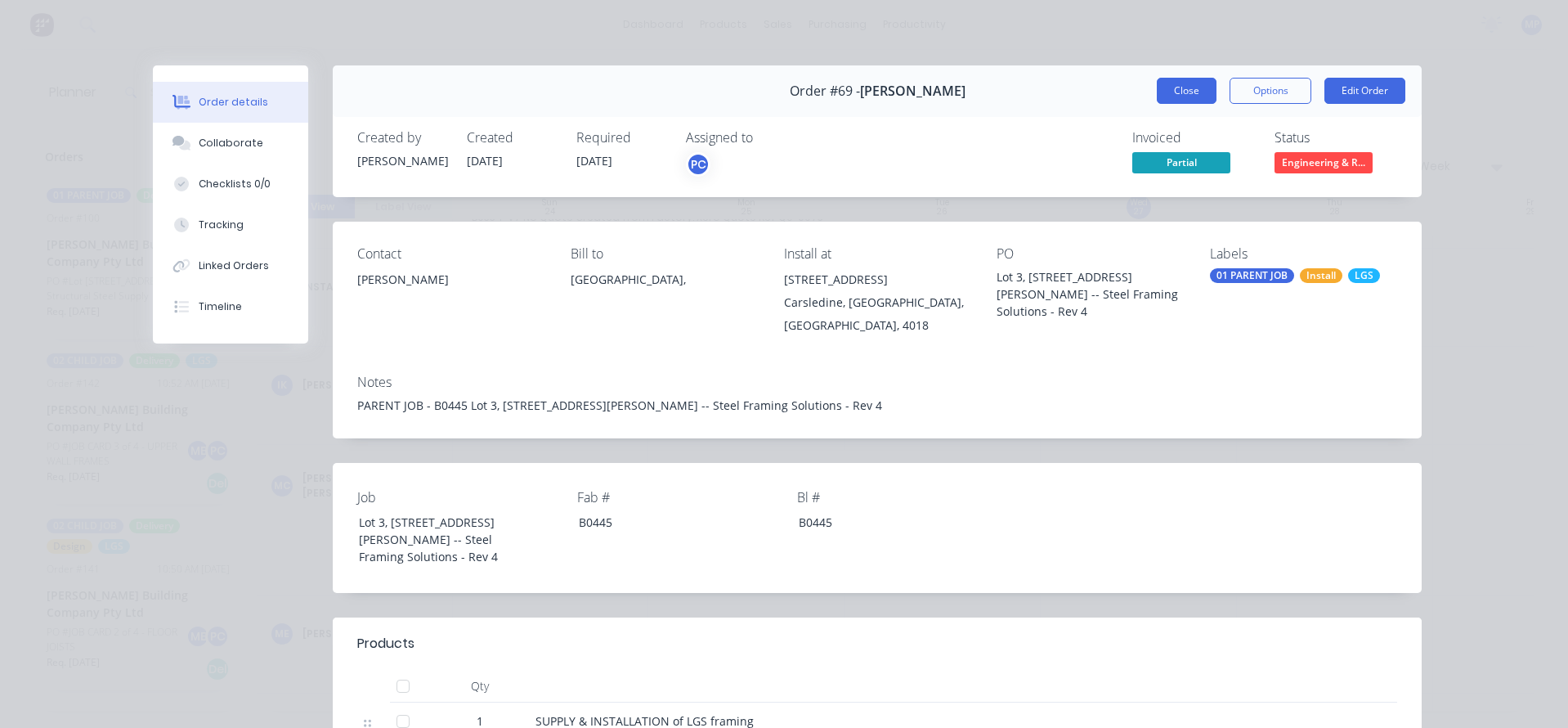
click at [1180, 101] on button "Close" at bounding box center [1186, 91] width 59 height 26
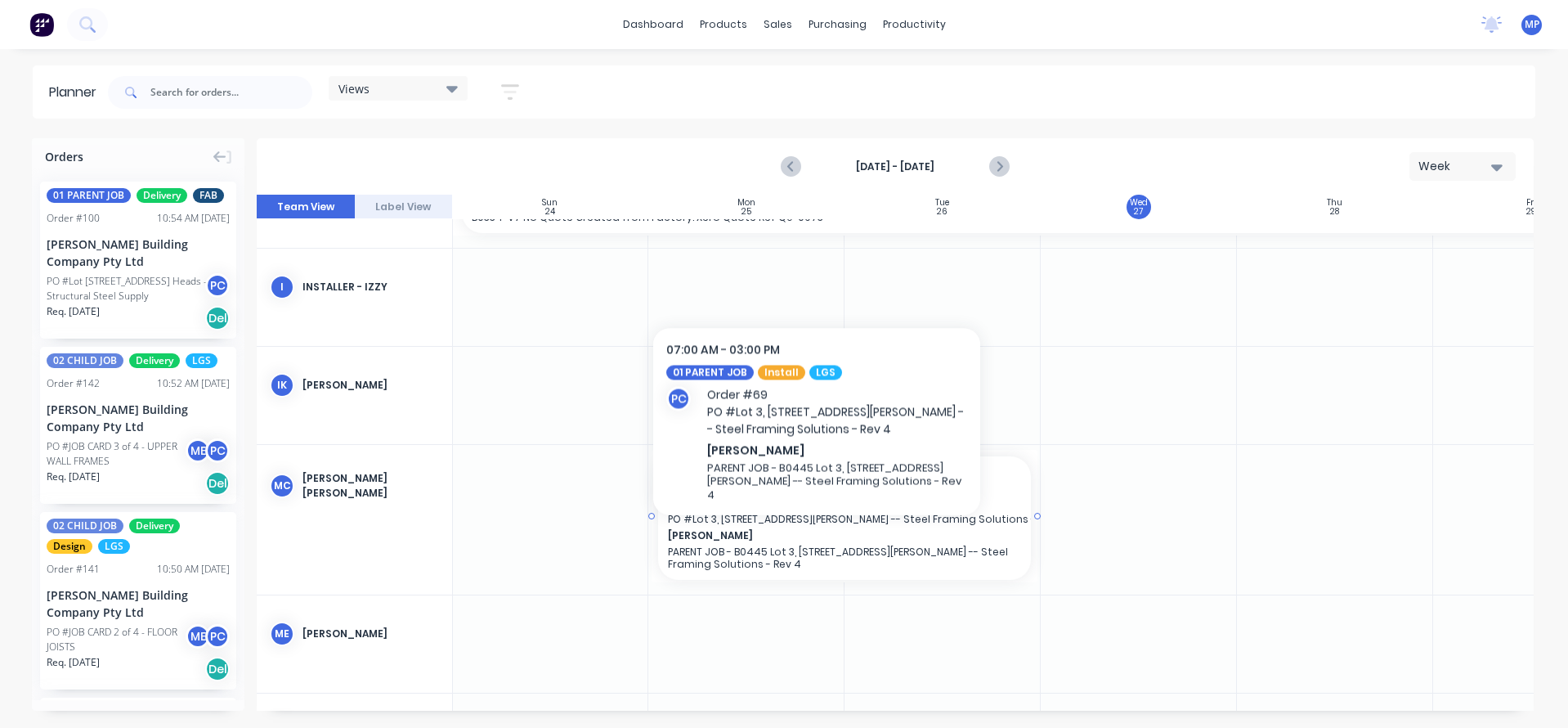
click at [817, 532] on span "[PERSON_NAME]" at bounding box center [827, 536] width 318 height 15
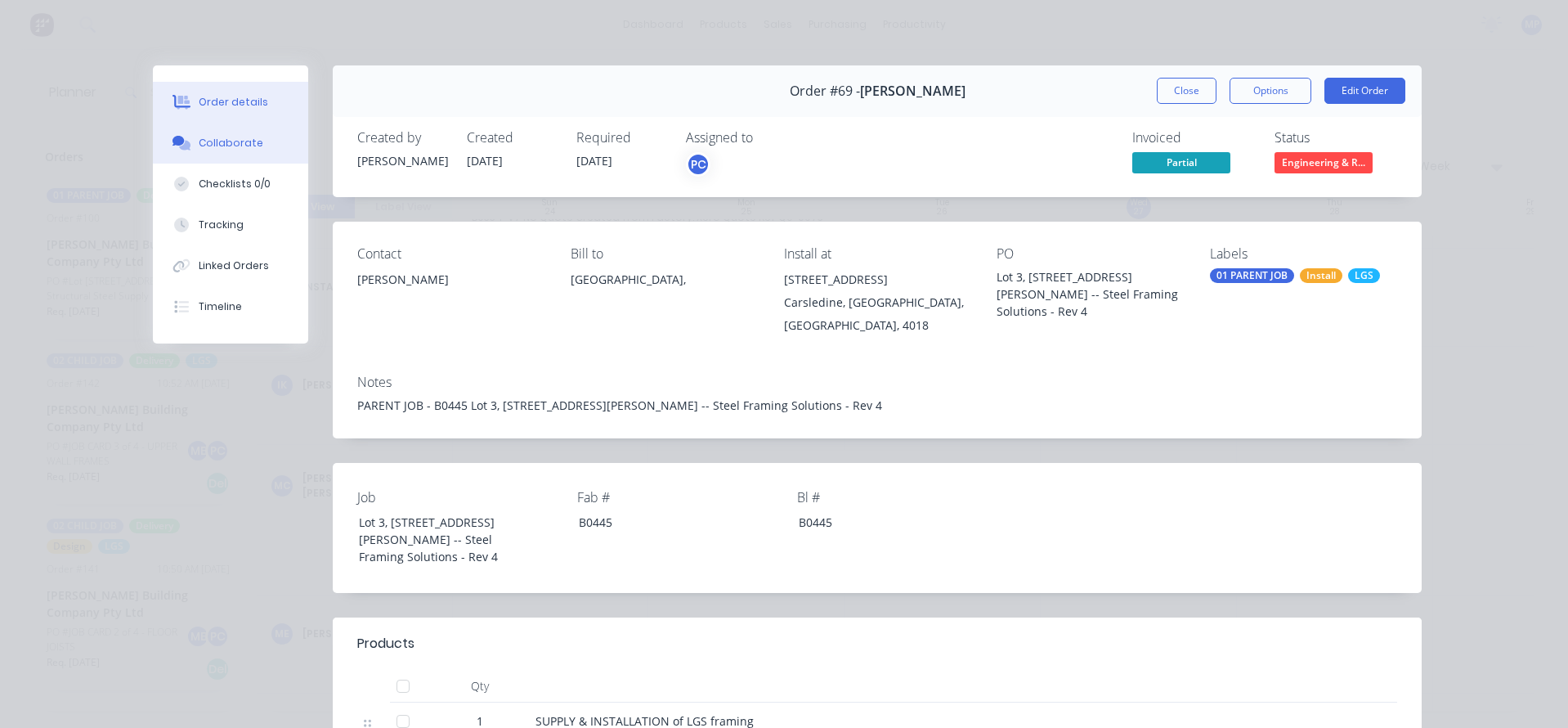
click at [209, 139] on div "Collaborate" at bounding box center [231, 143] width 64 height 15
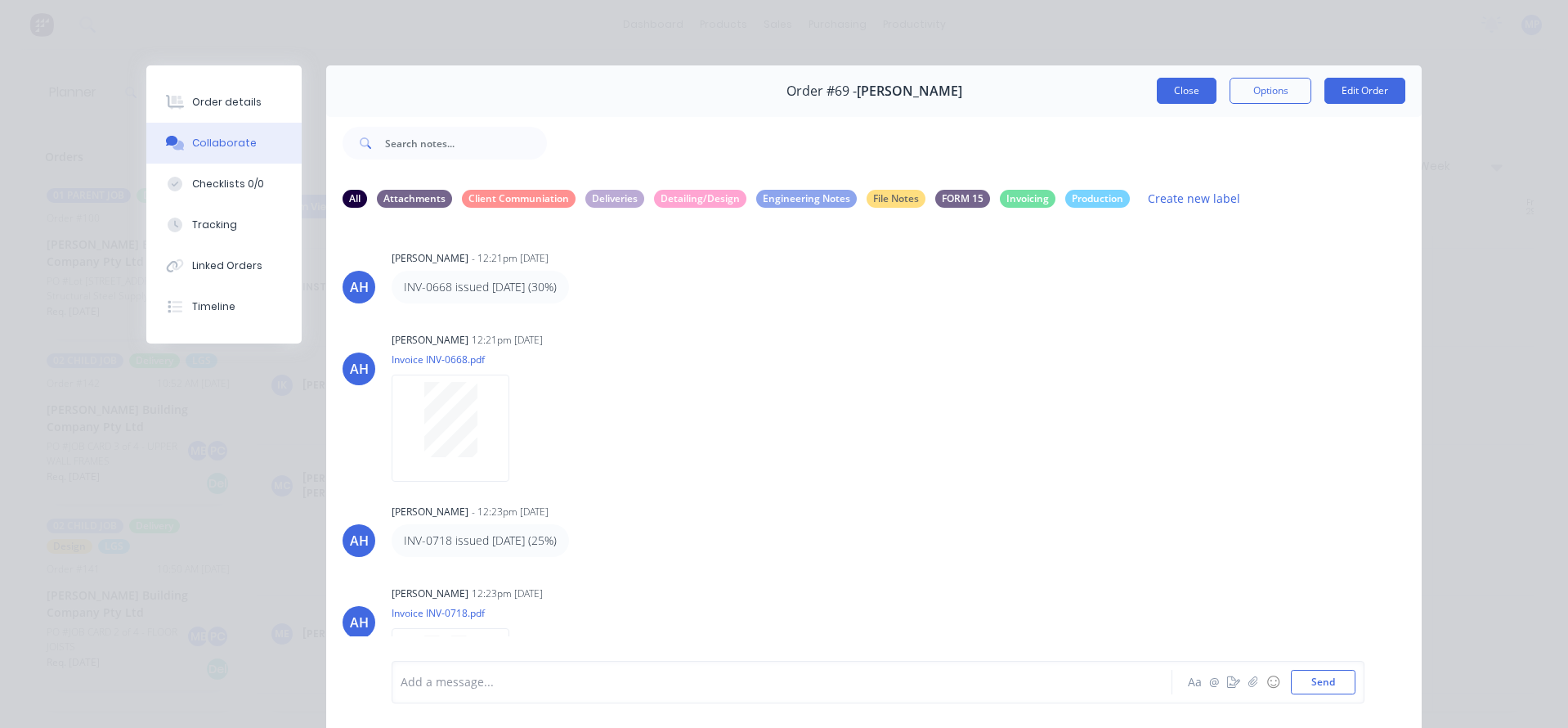
click at [1192, 94] on button "Close" at bounding box center [1186, 91] width 59 height 26
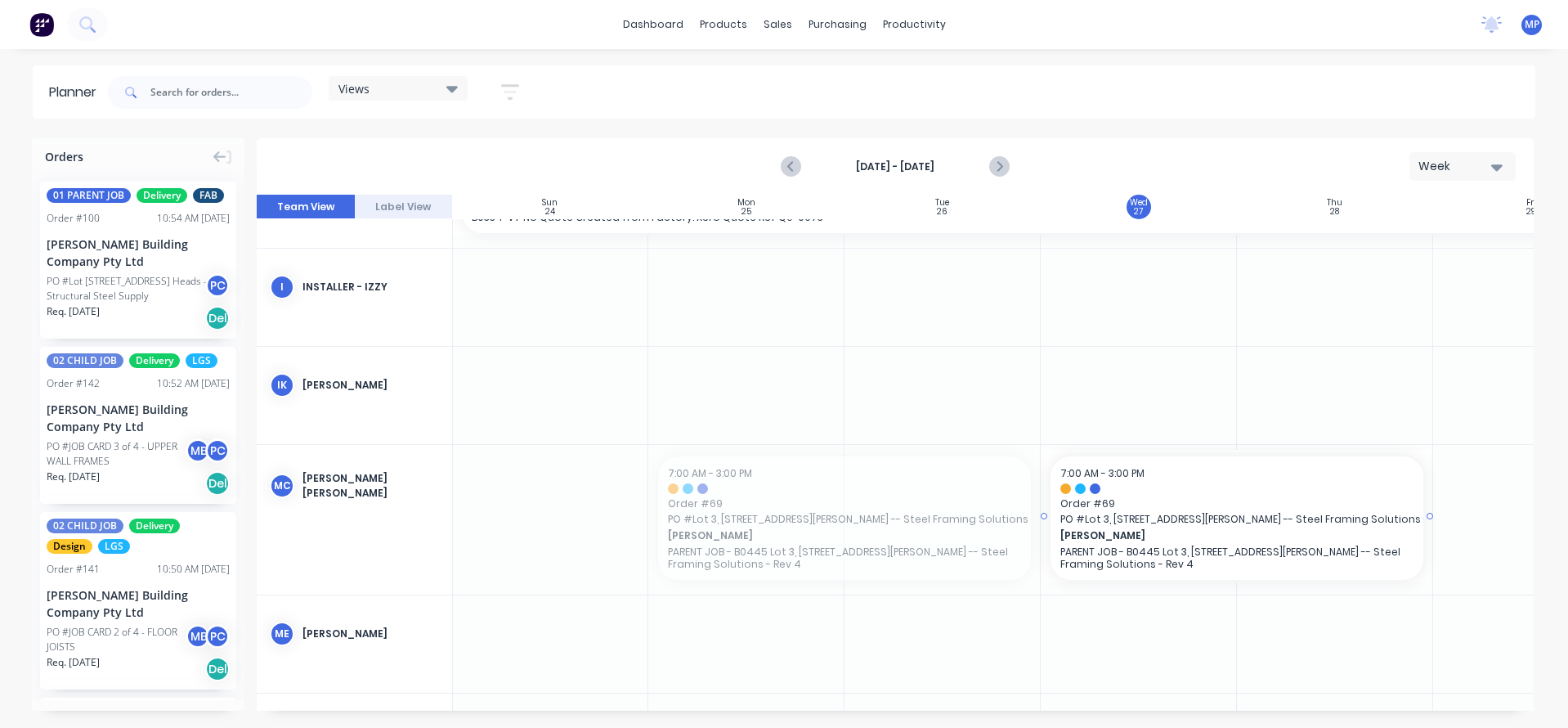
drag, startPoint x: 731, startPoint y: 530, endPoint x: 1104, endPoint y: 523, distance: 373.1
drag, startPoint x: 1428, startPoint y: 516, endPoint x: 1230, endPoint y: 514, distance: 198.0
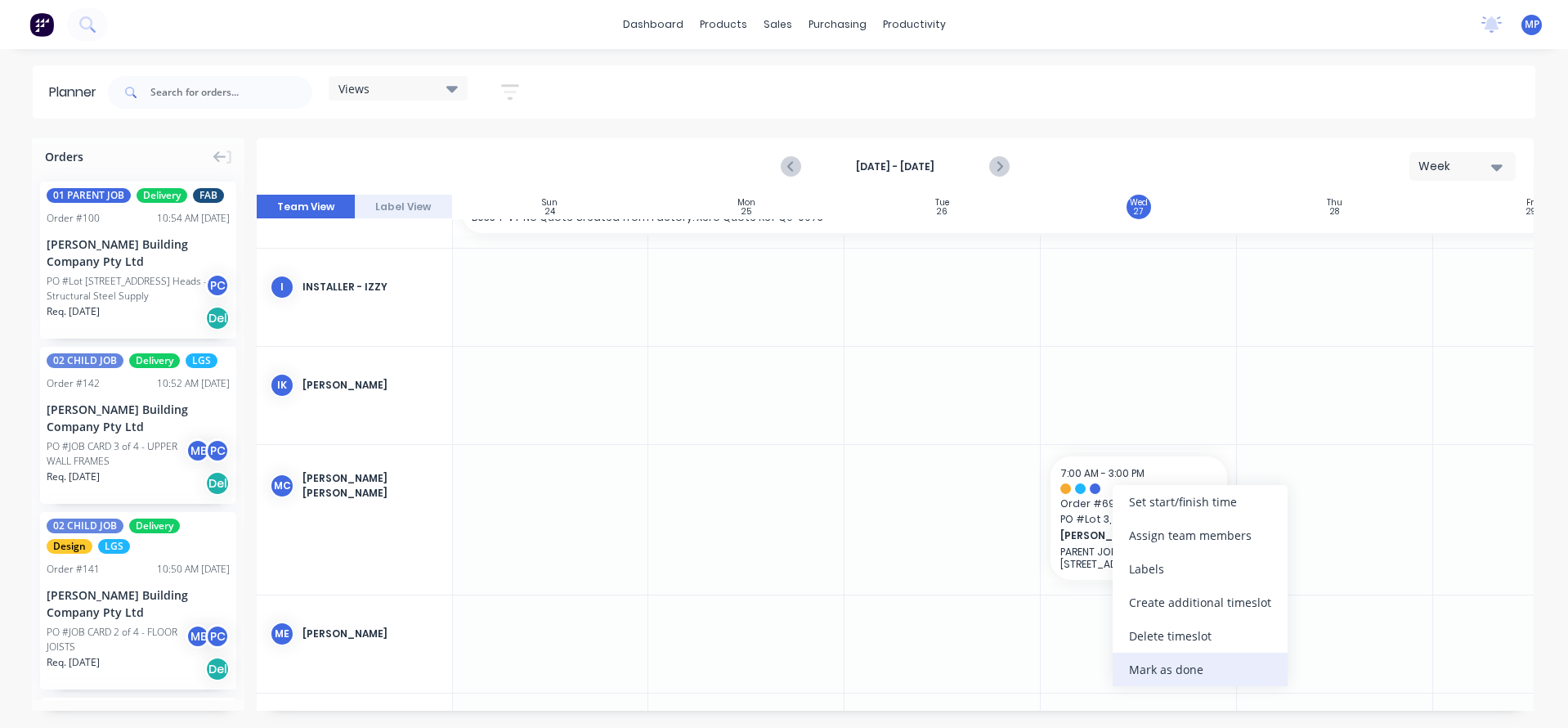
click at [1182, 664] on div "Mark as done" at bounding box center [1200, 669] width 175 height 33
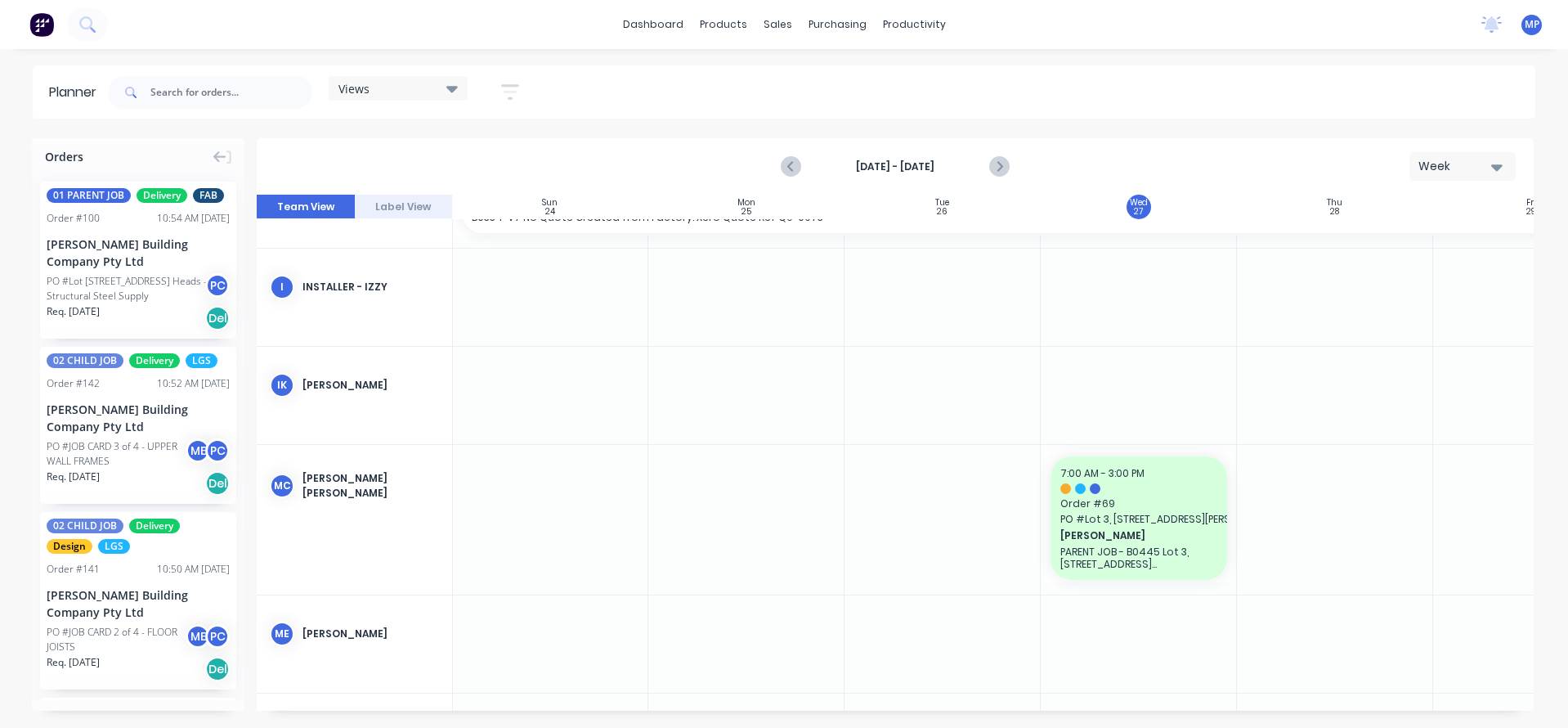
click at [1008, 78] on div "Views Save new view None (Default) edit DESIGN TEAM (INTERNAL) edit ENGINEERING…" at bounding box center [820, 92] width 1430 height 49
click at [1279, 102] on div "Views Save new view None (Default) edit DESIGN TEAM (INTERNAL) edit ENGINEERING…" at bounding box center [820, 92] width 1430 height 49
